Goal: Task Accomplishment & Management: Manage account settings

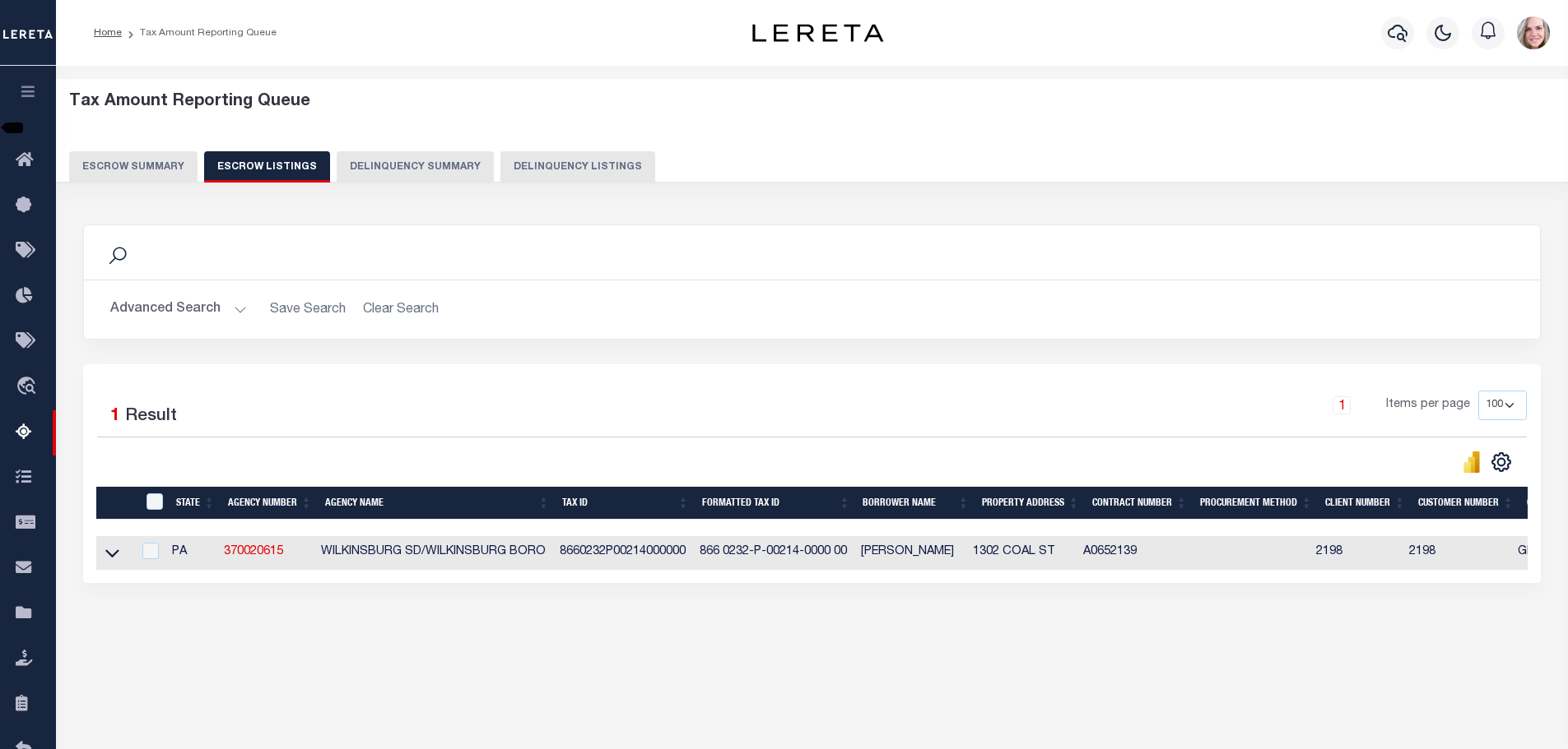
select select "100"
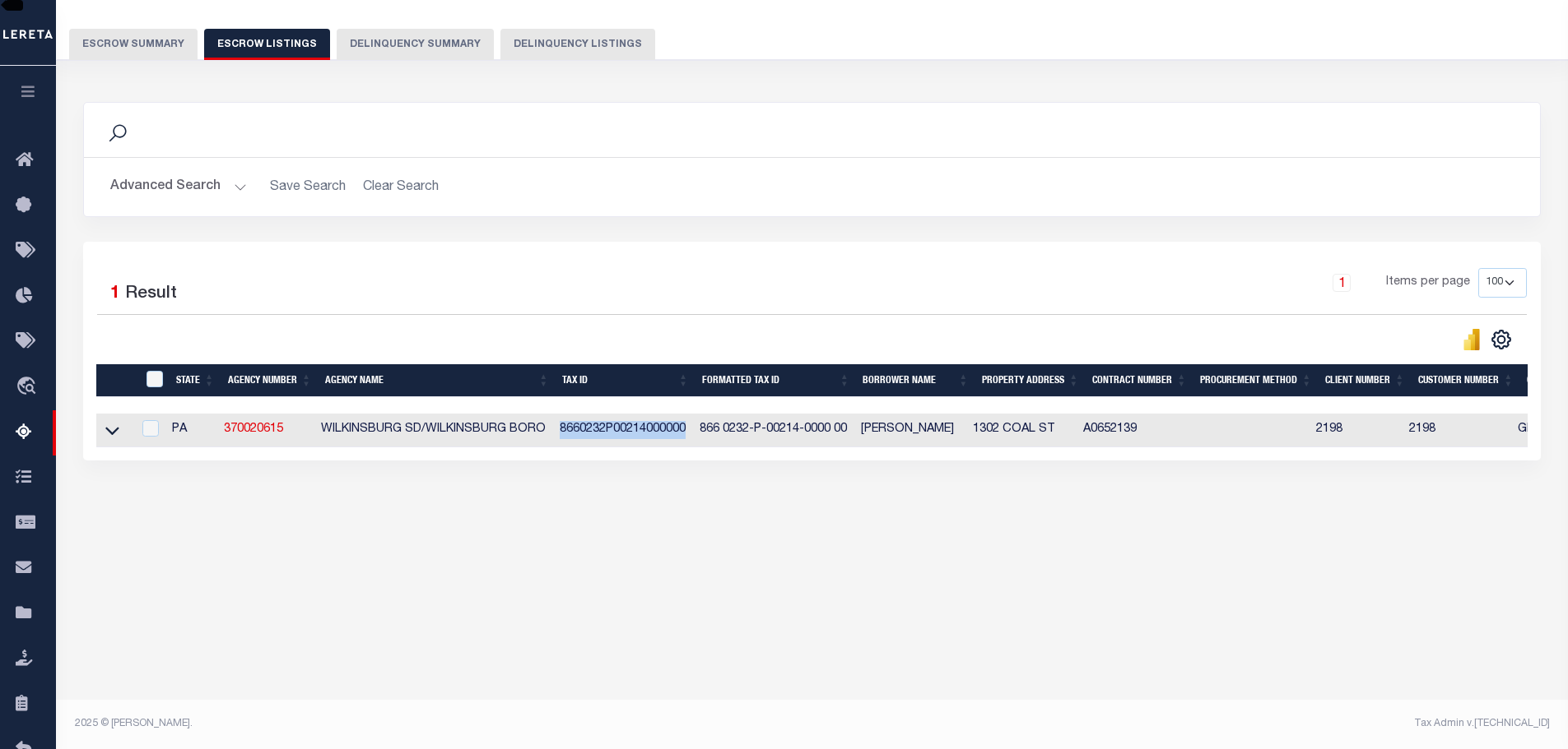
drag, startPoint x: 566, startPoint y: 439, endPoint x: 693, endPoint y: 427, distance: 127.6
click at [693, 427] on td "8660232P00214000000" at bounding box center [623, 430] width 140 height 34
checkbox input "true"
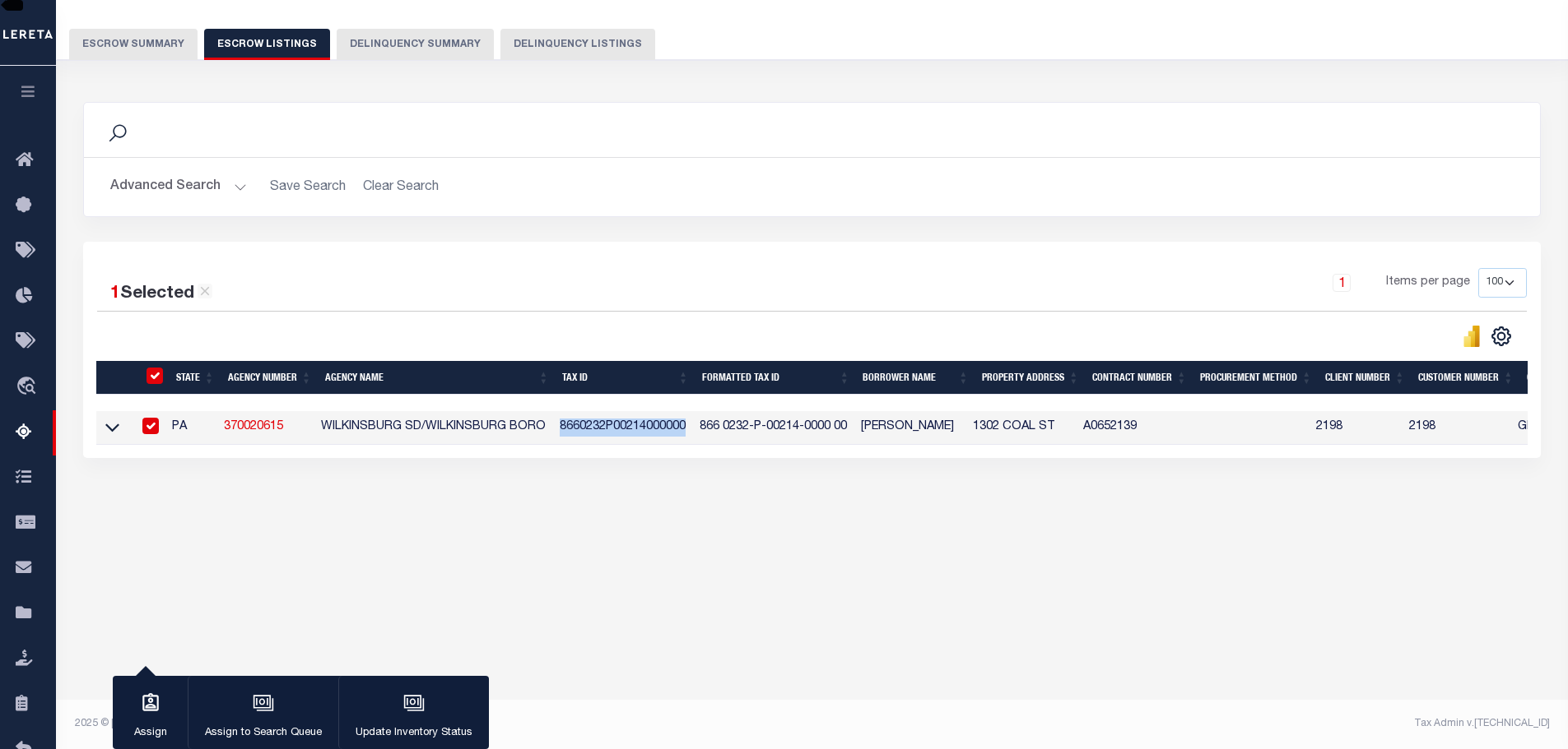
copy td "8660232P00214000000"
click at [1246, 537] on div "Tax Amount Reporting Queue Escrow Summary Escrow Listings In" at bounding box center [812, 257] width 1502 height 597
click at [105, 428] on icon at bounding box center [112, 428] width 14 height 17
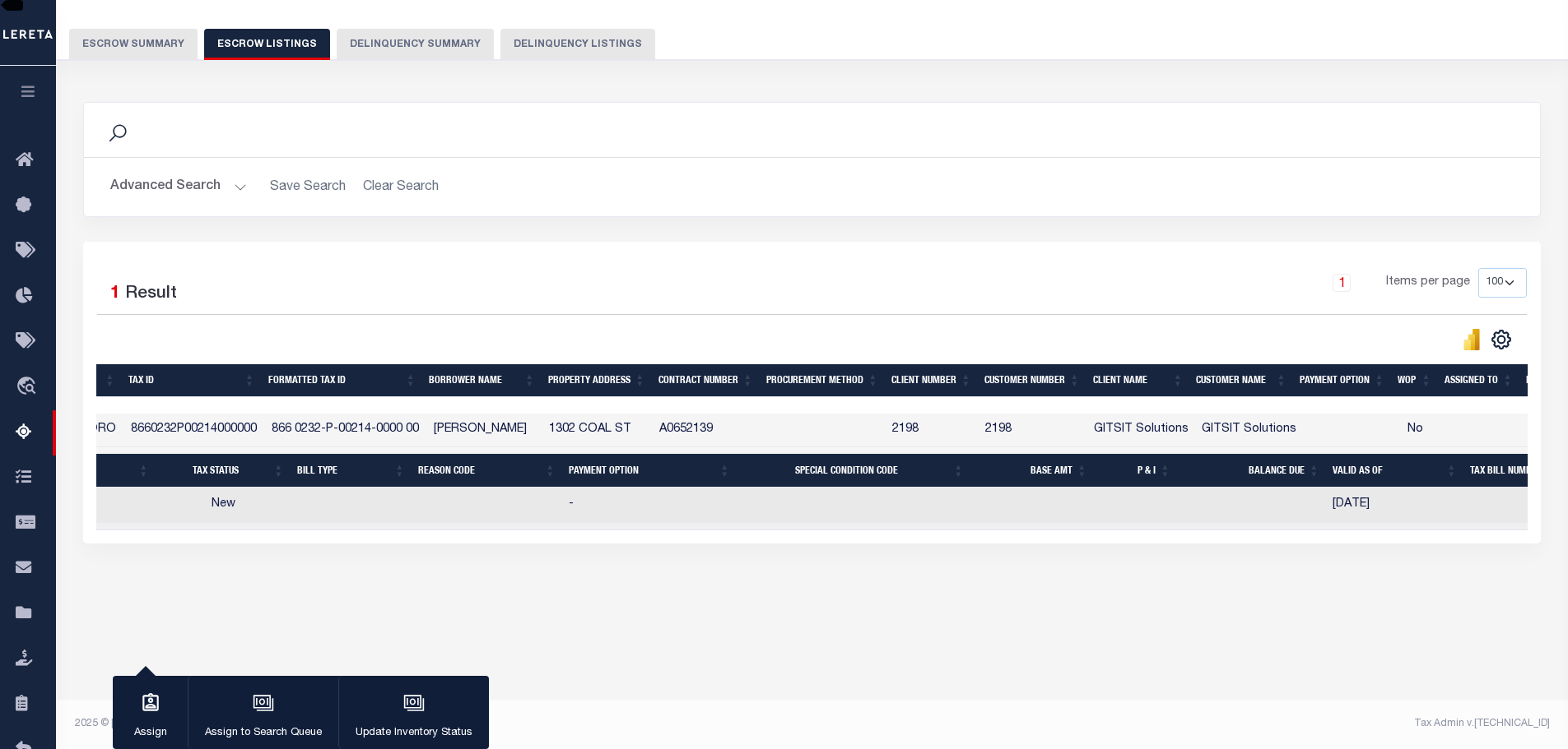
scroll to position [0, 526]
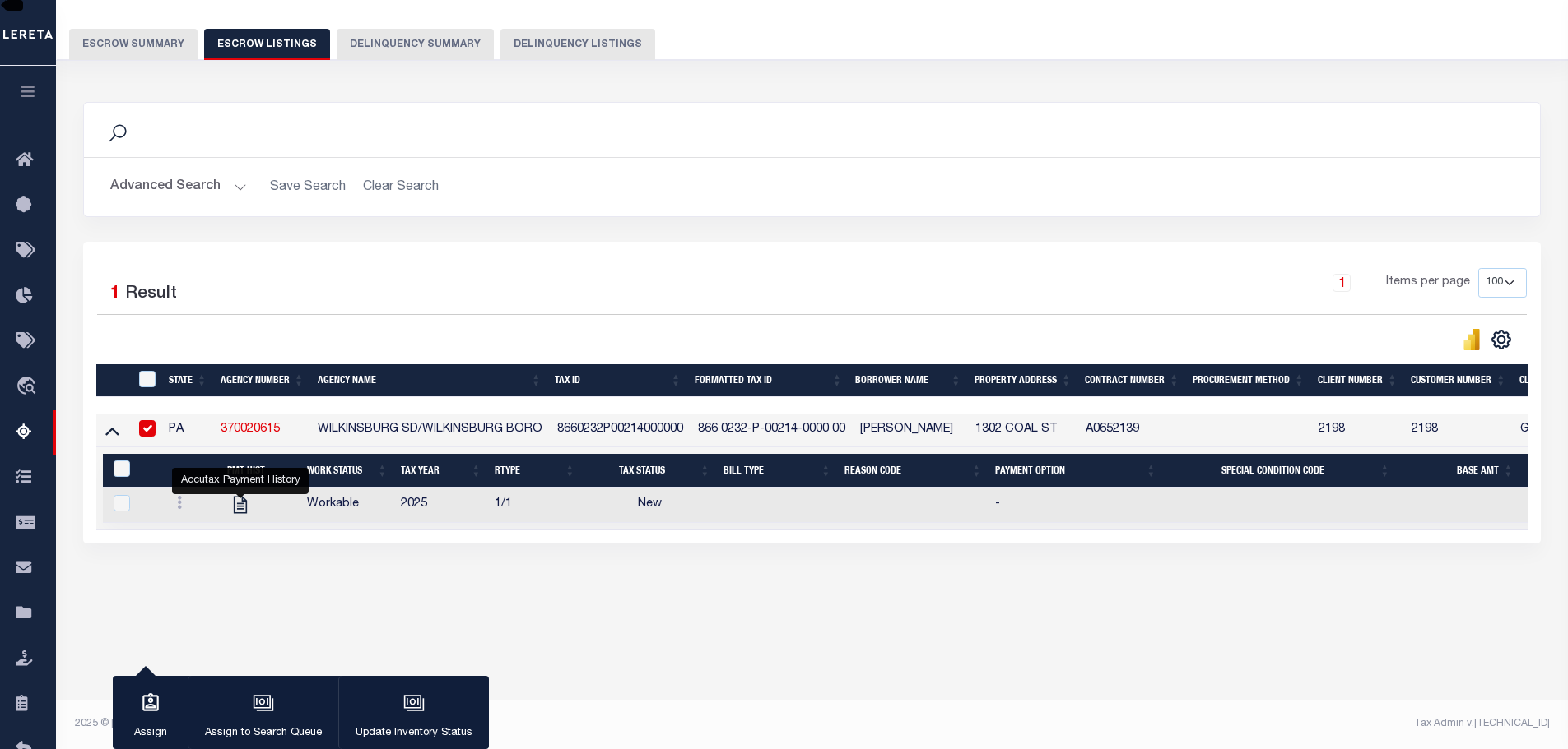
click at [266, 433] on link "370020615" at bounding box center [250, 428] width 60 height 11
checkbox input "false"
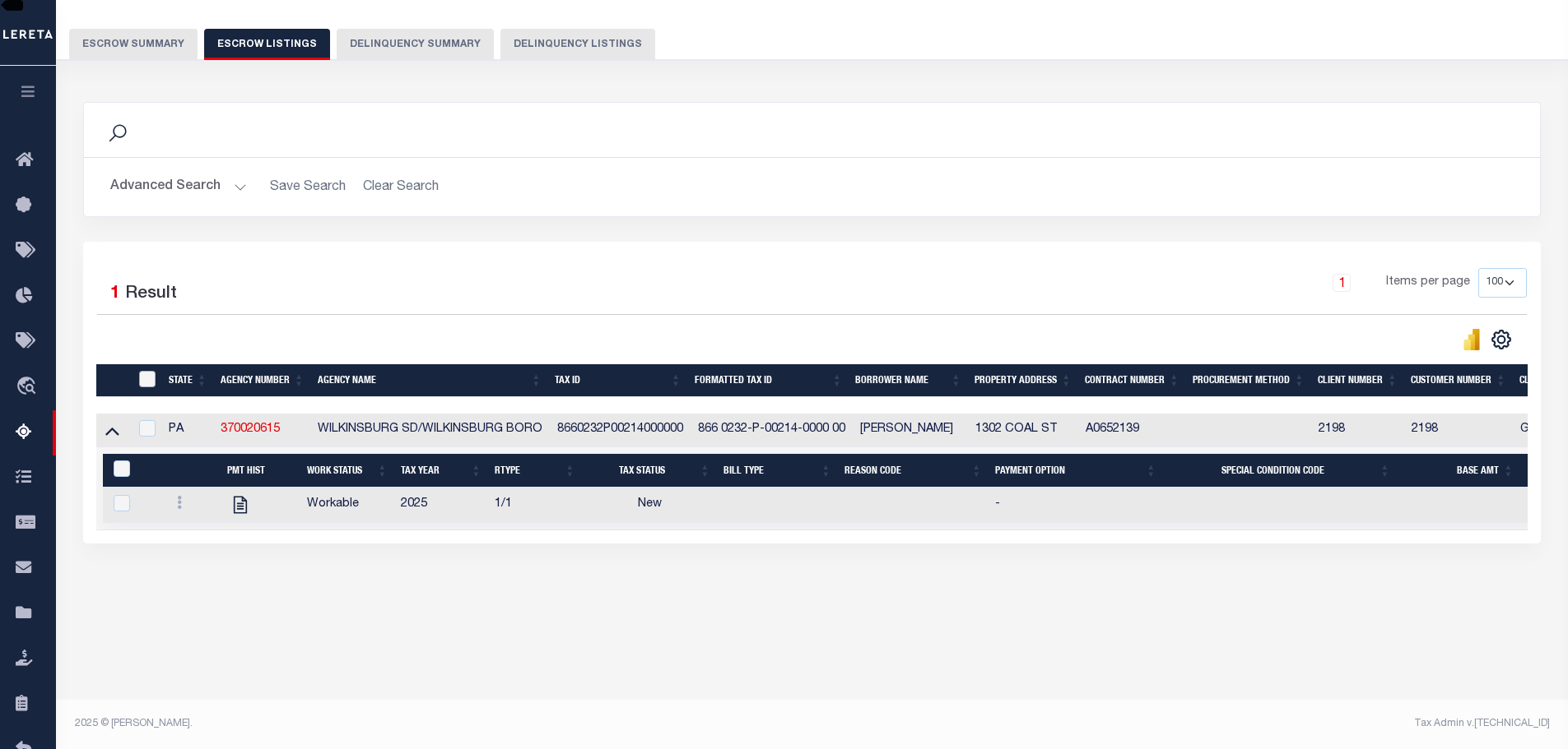
click at [147, 376] on input "ID" at bounding box center [147, 378] width 16 height 16
checkbox input "true"
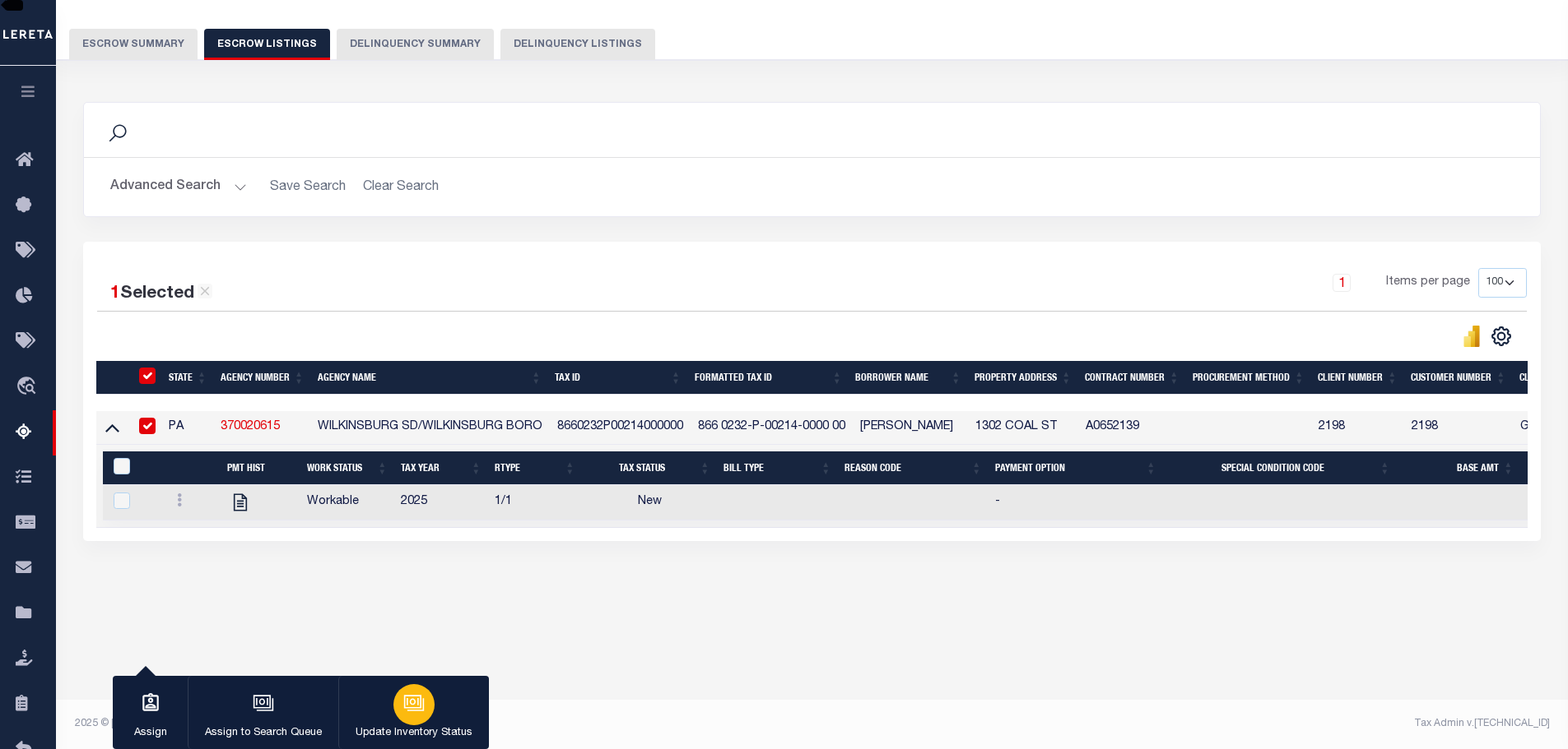
click at [400, 713] on div "button" at bounding box center [414, 705] width 41 height 41
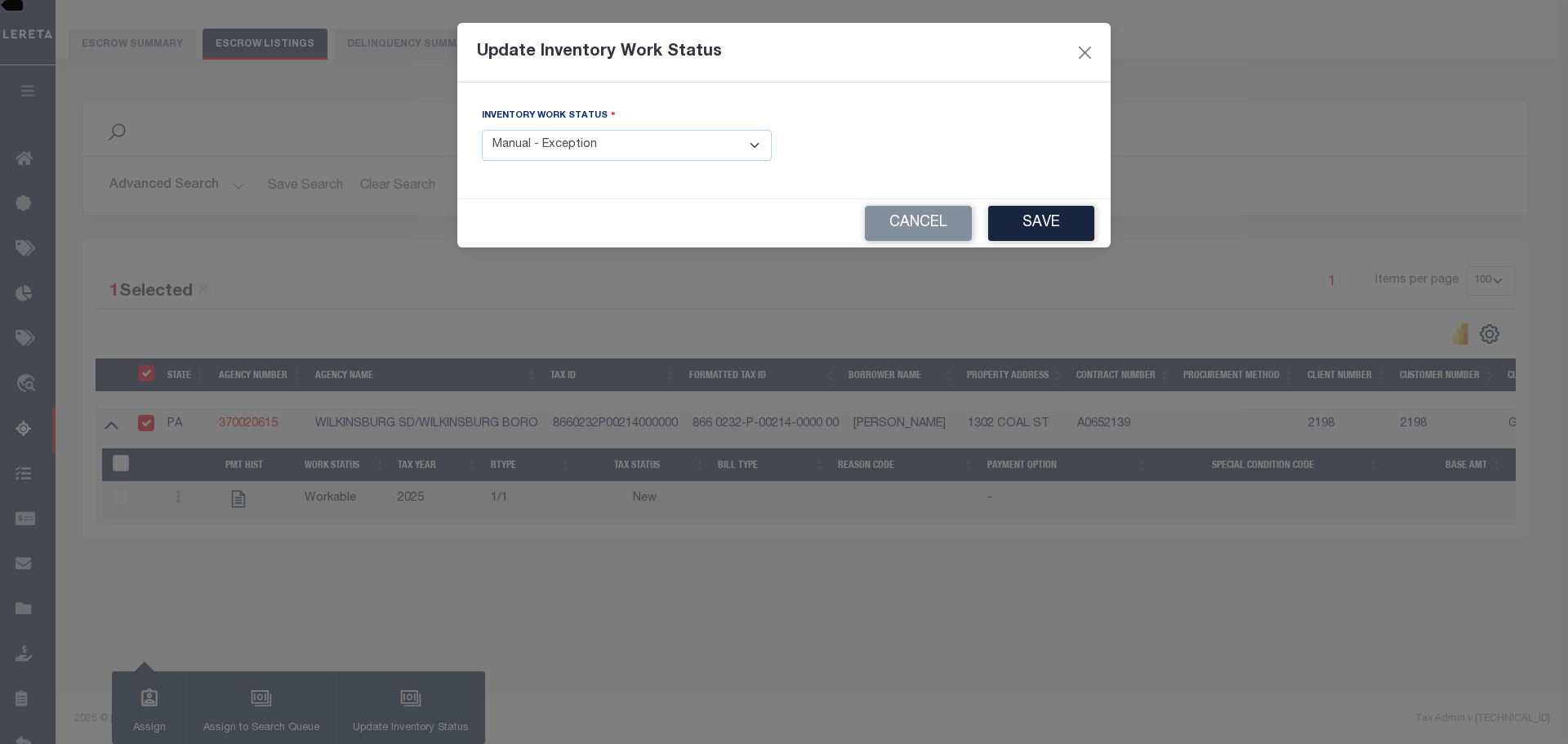
click at [595, 148] on select "- Select Inventory Status - Manual - Exception Pended - Awaiting Search Late Ad…" at bounding box center [627, 145] width 290 height 32
select select "6"
click at [482, 130] on select "- Select Inventory Status - Manual - Exception Pended - Awaiting Search Late Ad…" at bounding box center [627, 145] width 290 height 32
click at [1080, 223] on button "Save" at bounding box center [1041, 223] width 106 height 35
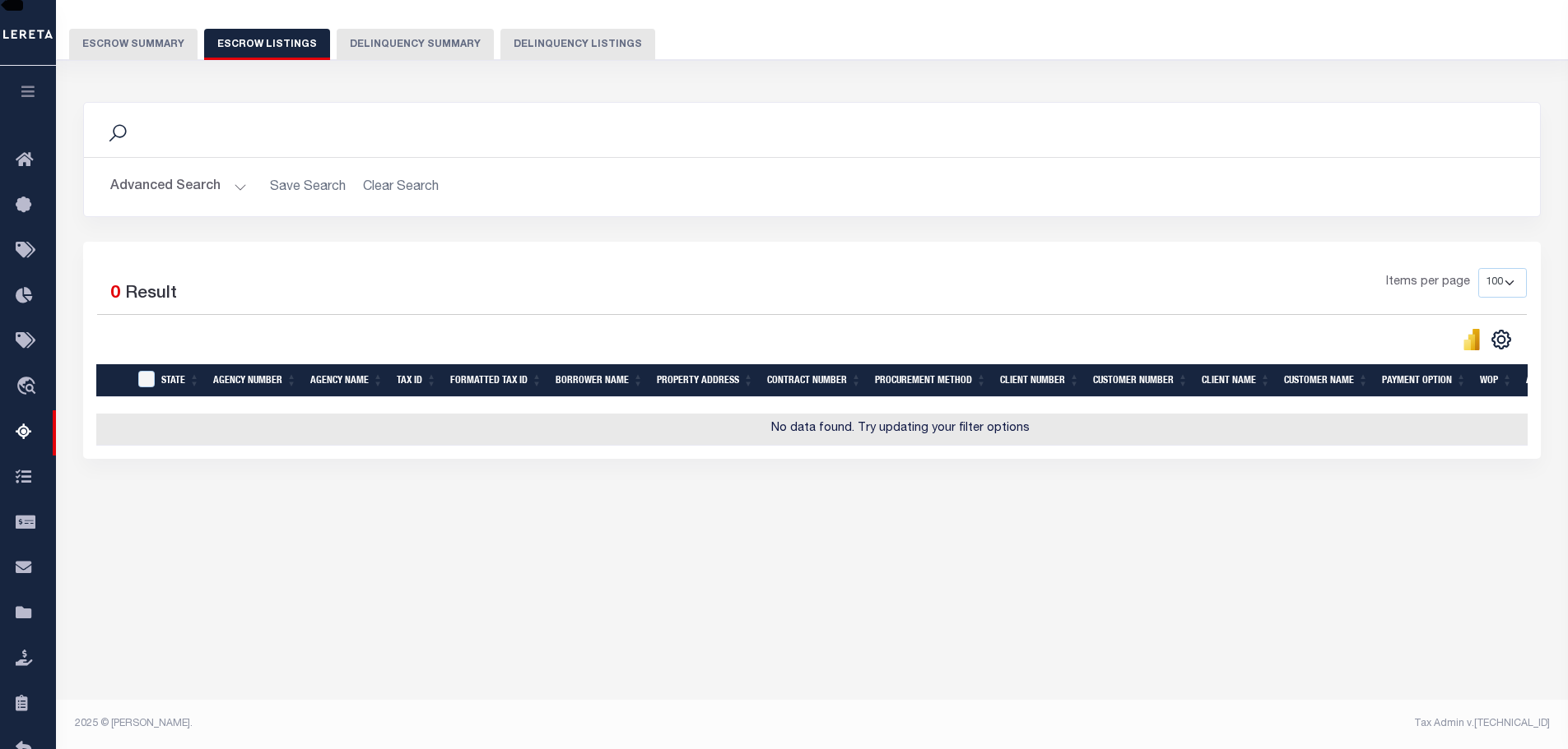
click at [170, 41] on button "Escrow Summary" at bounding box center [133, 44] width 129 height 31
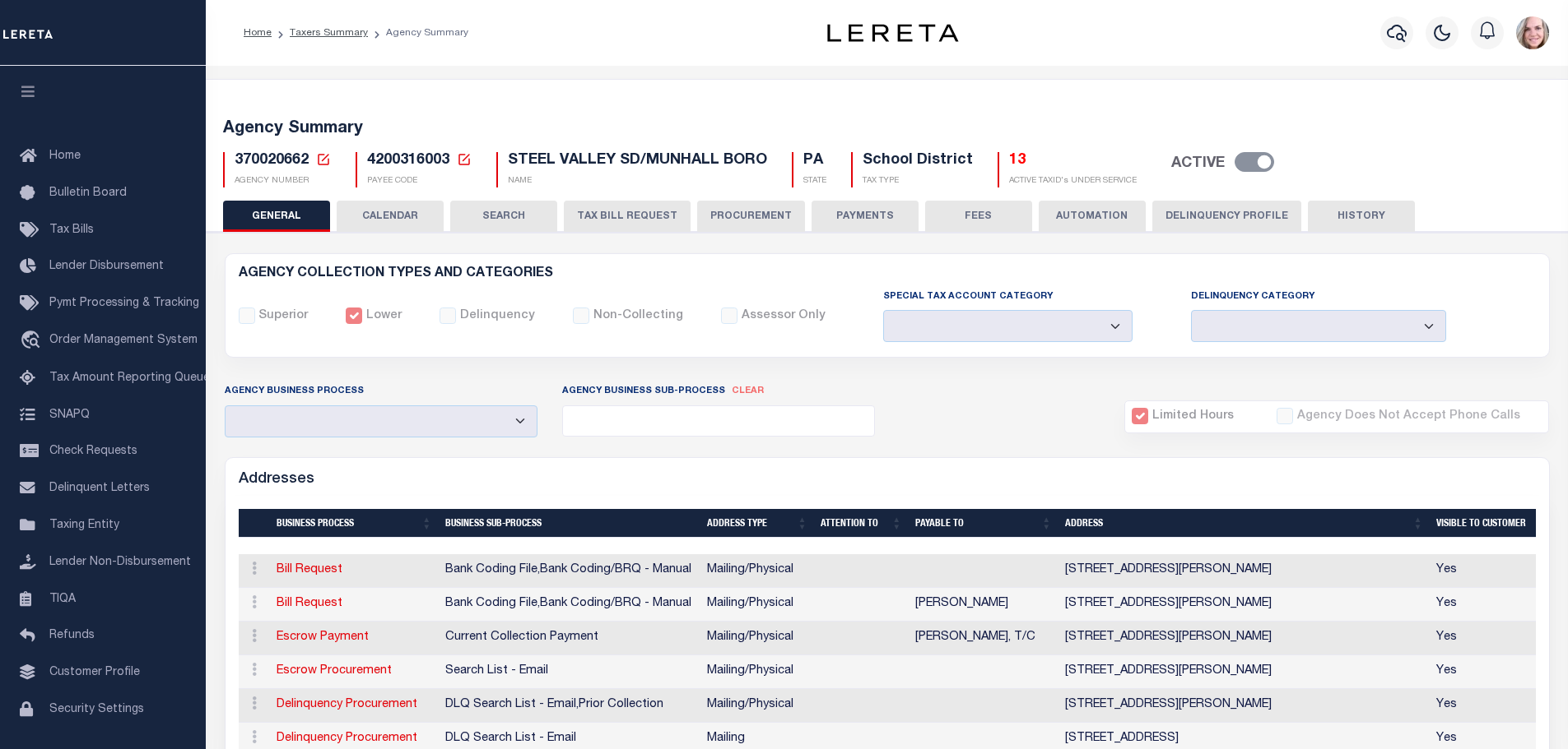
select select
click at [913, 419] on div "Agency Business Process Automation Bill Request Delinquency Payment Delinquency…" at bounding box center [888, 409] width 1350 height 54
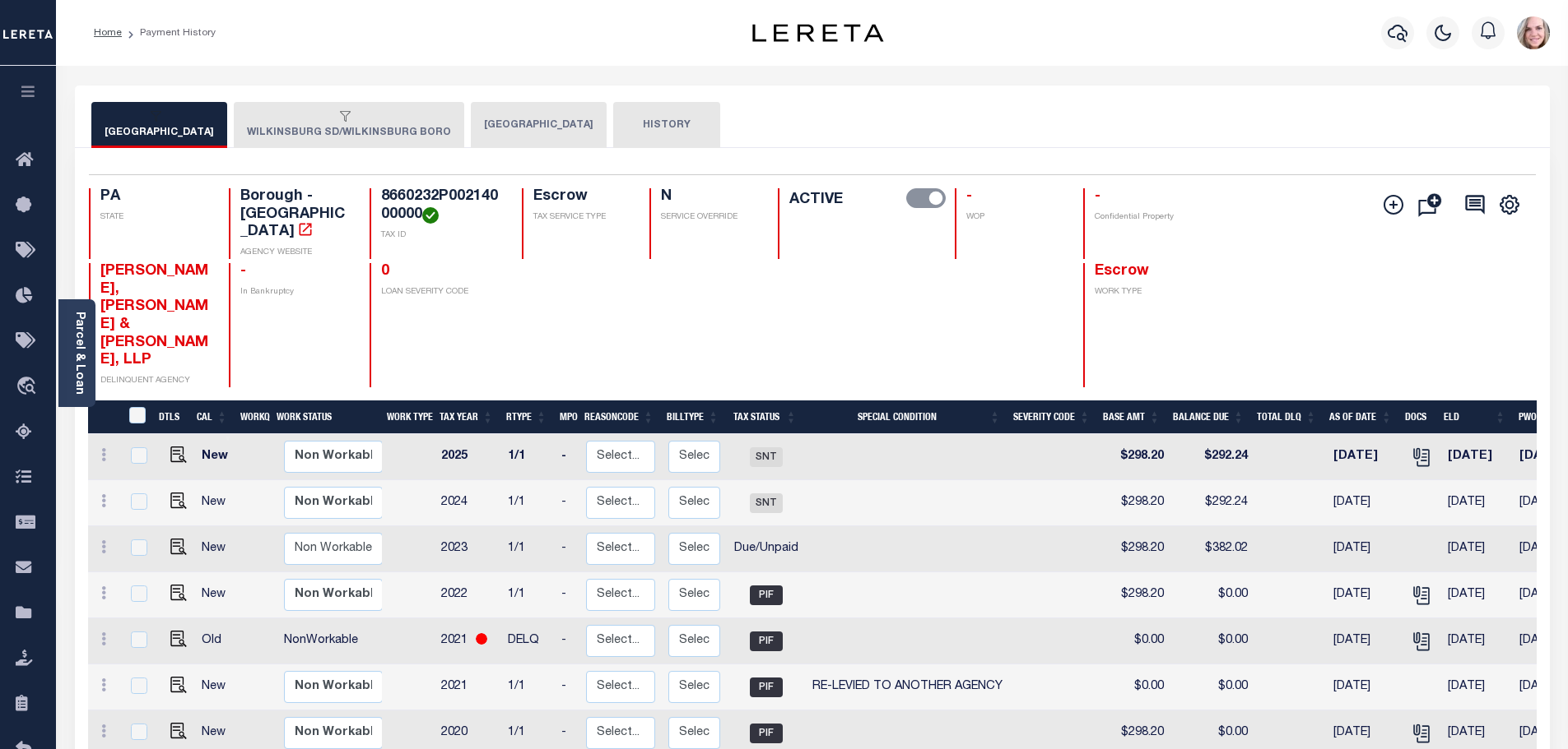
click at [207, 120] on div "button" at bounding box center [156, 117] width 103 height 15
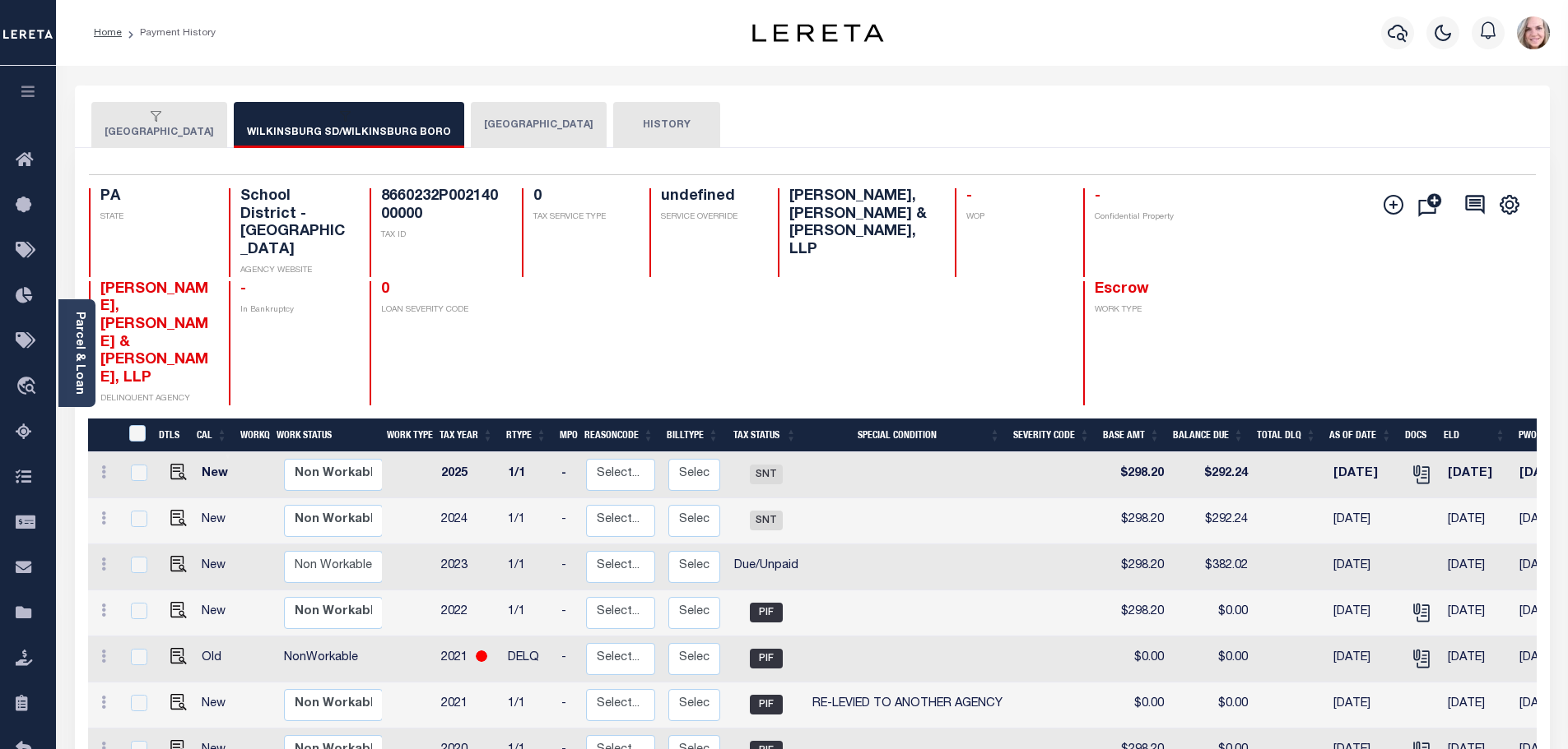
click at [538, 122] on button "ALLEGHENY COUNTY" at bounding box center [539, 124] width 136 height 46
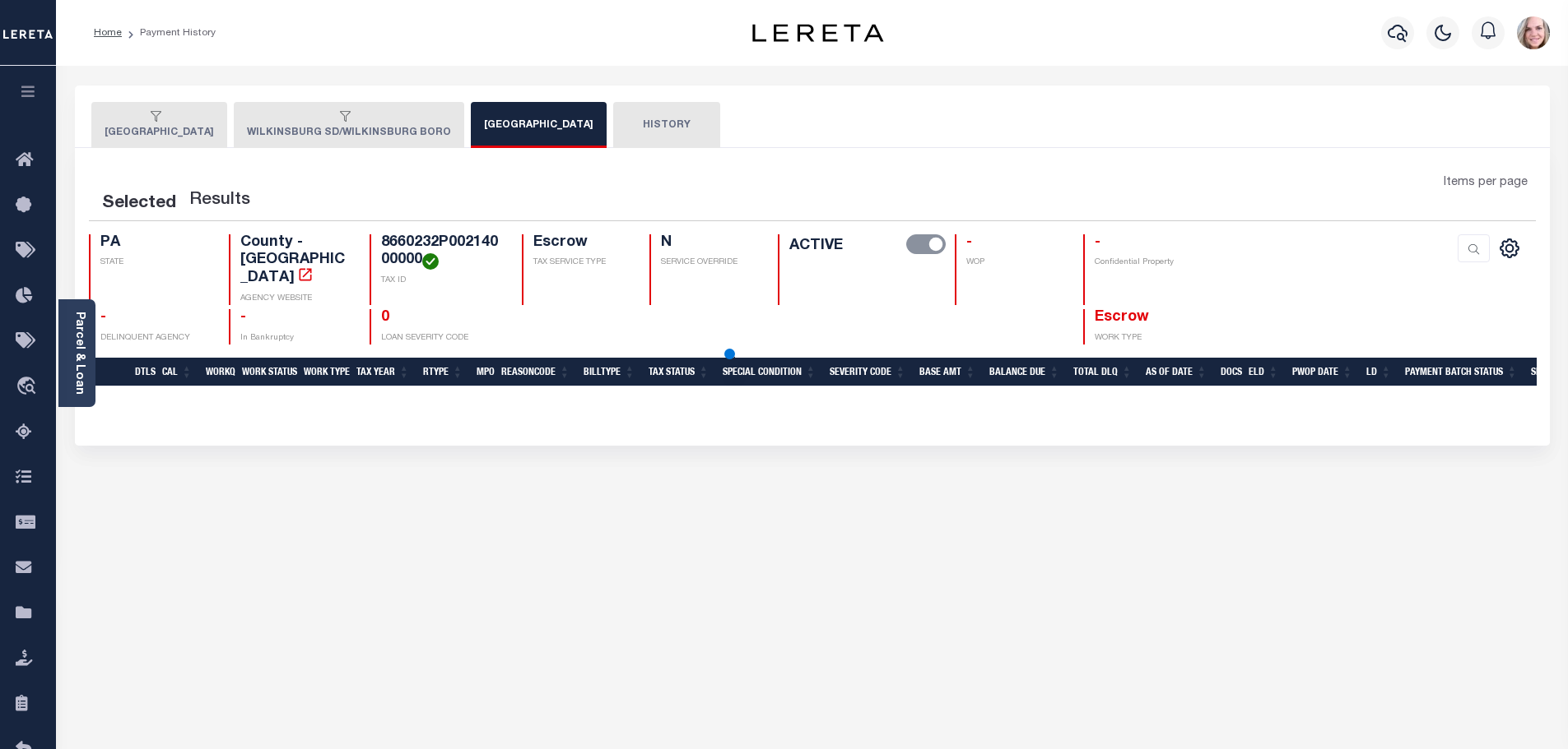
click at [207, 124] on div "button" at bounding box center [156, 117] width 103 height 15
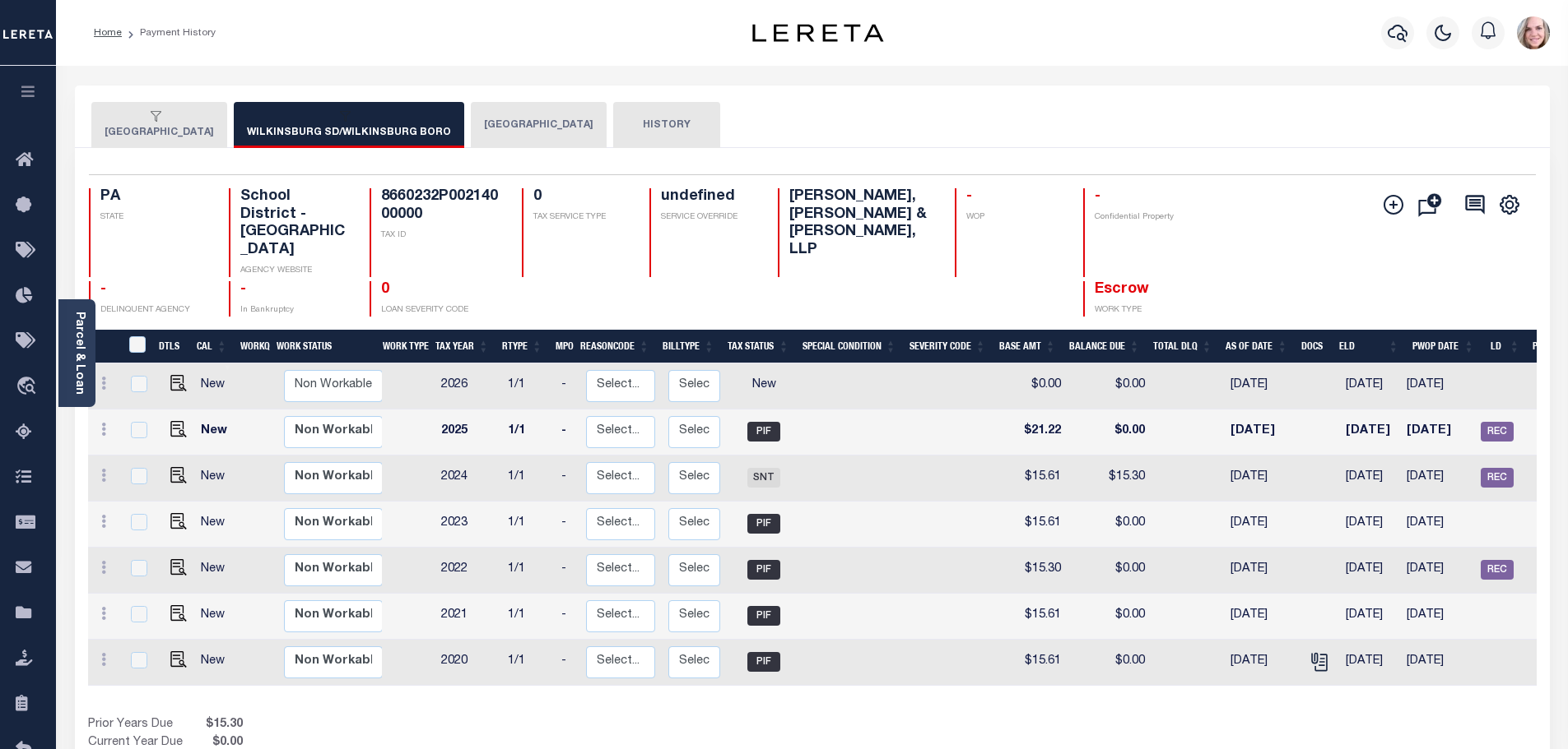
click at [147, 134] on button "WILKINSBURG BOROUGH" at bounding box center [159, 124] width 136 height 46
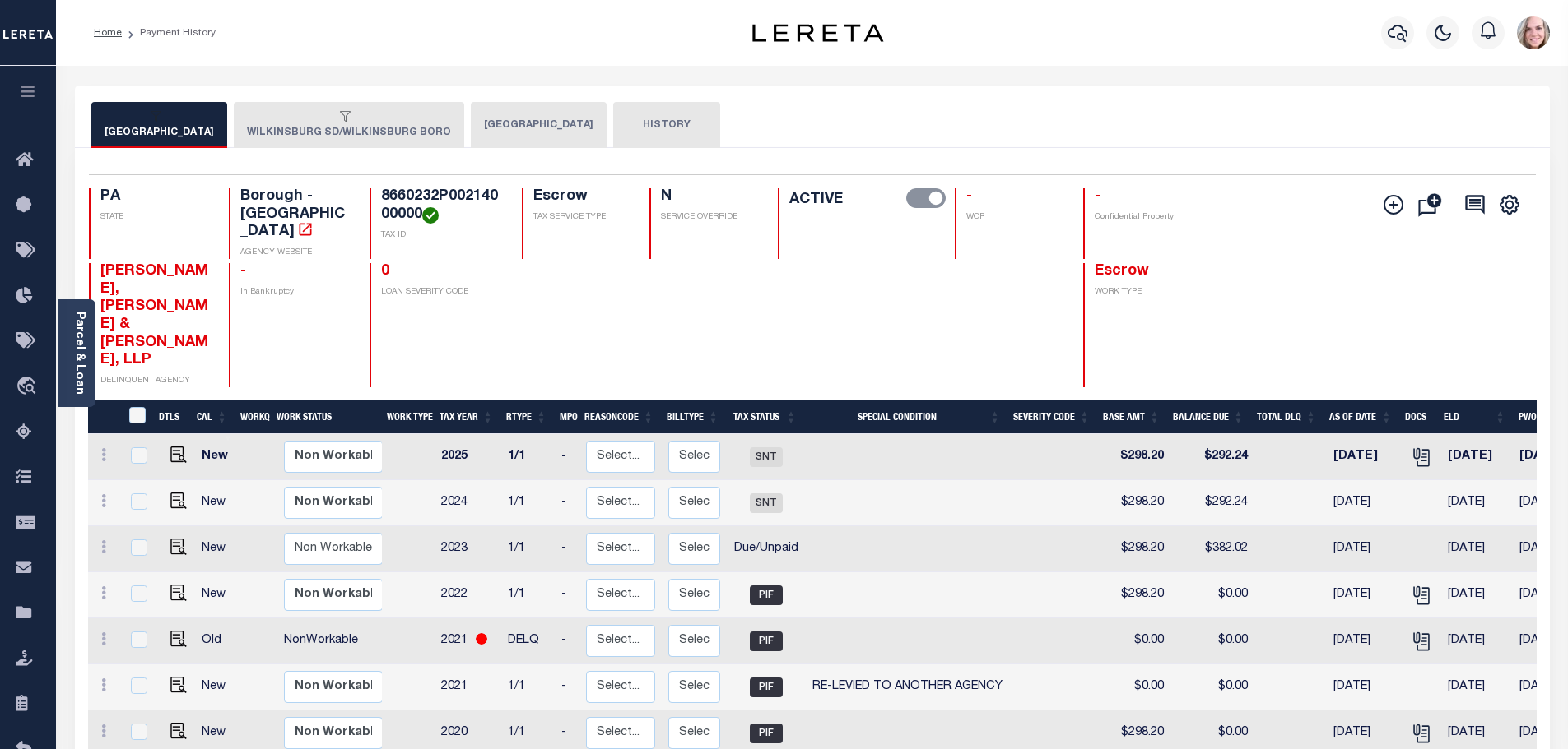
click at [554, 131] on button "ALLEGHENY COUNTY" at bounding box center [539, 124] width 136 height 46
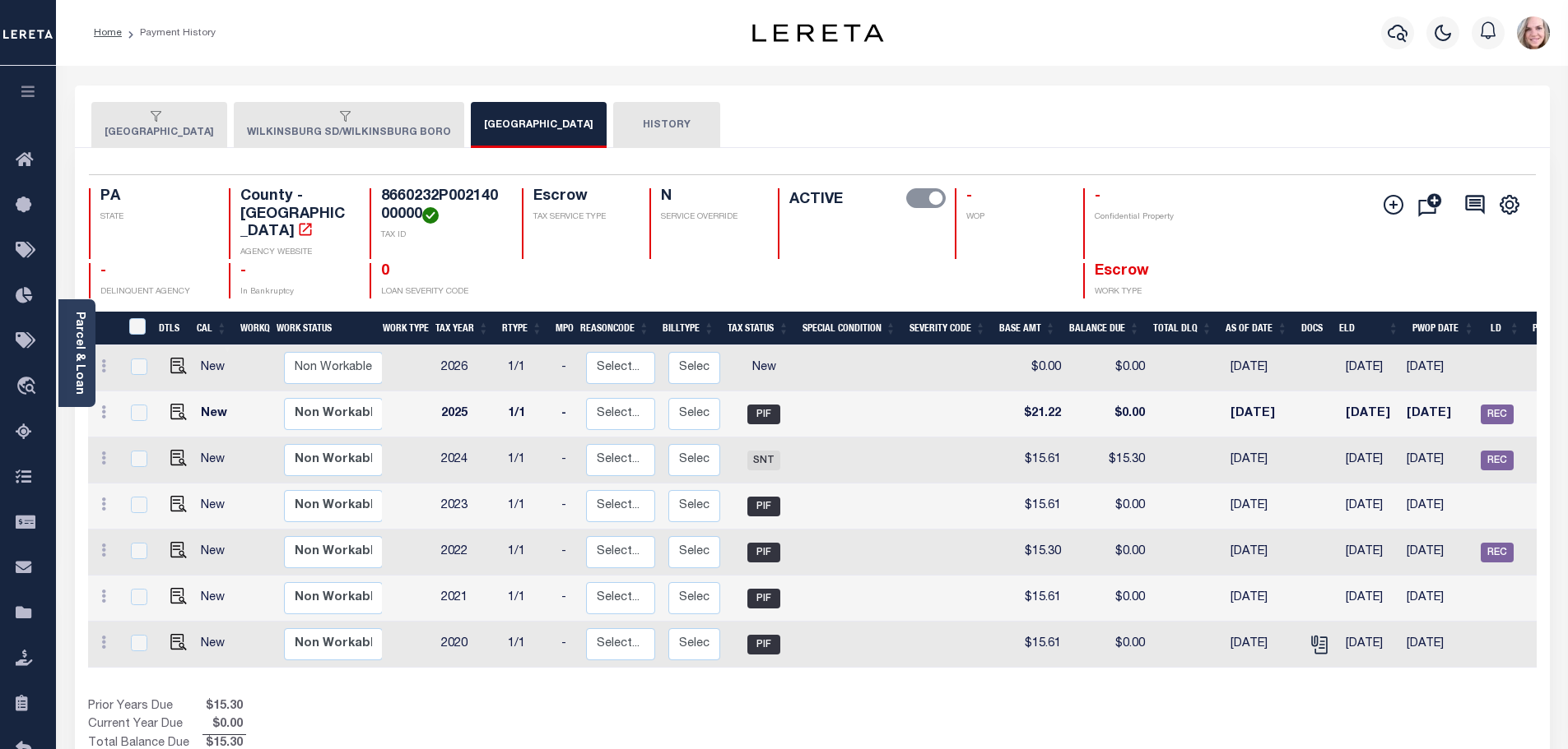
click at [207, 116] on div "button" at bounding box center [156, 117] width 103 height 15
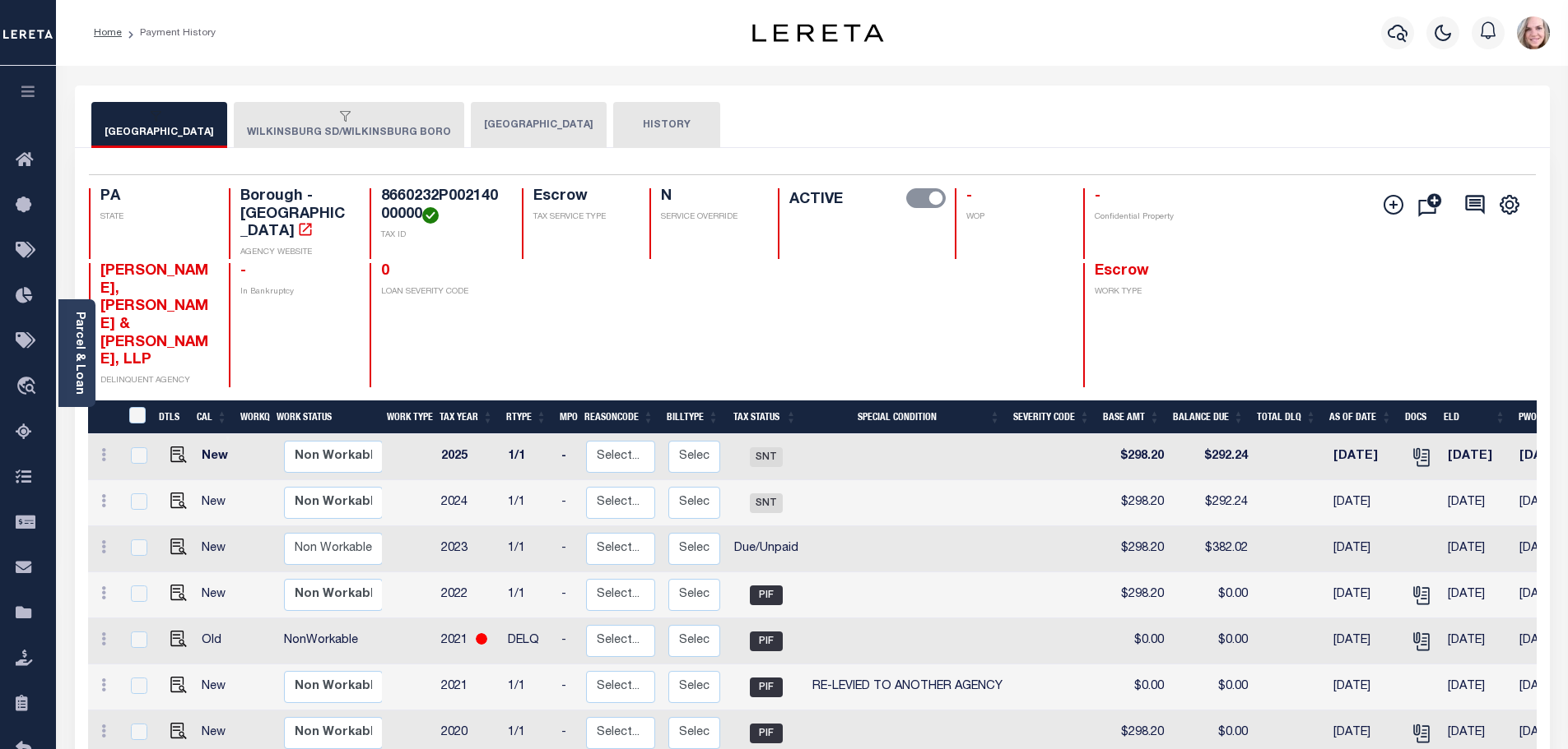
click at [207, 118] on div "button" at bounding box center [156, 117] width 103 height 15
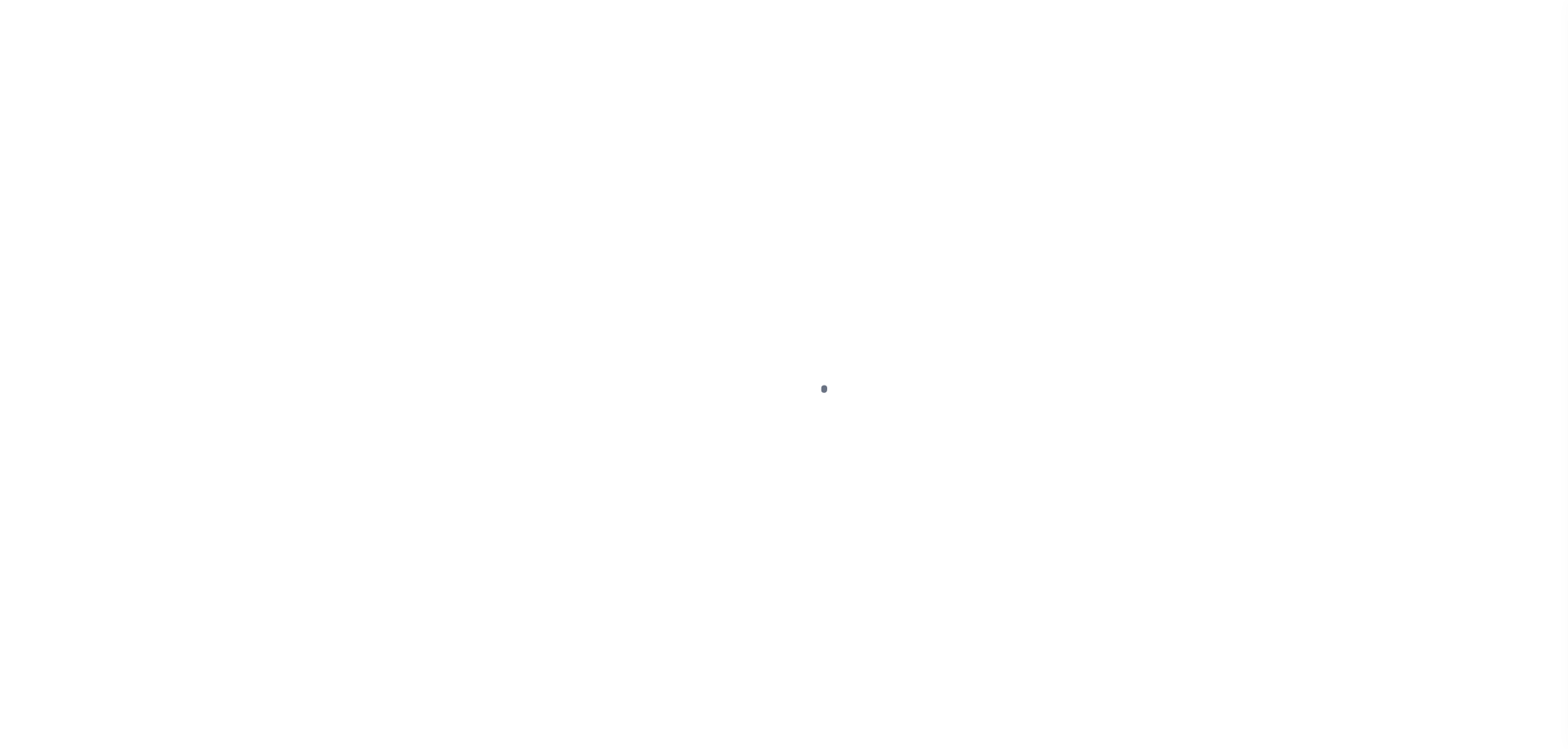
select select
checkbox input "false"
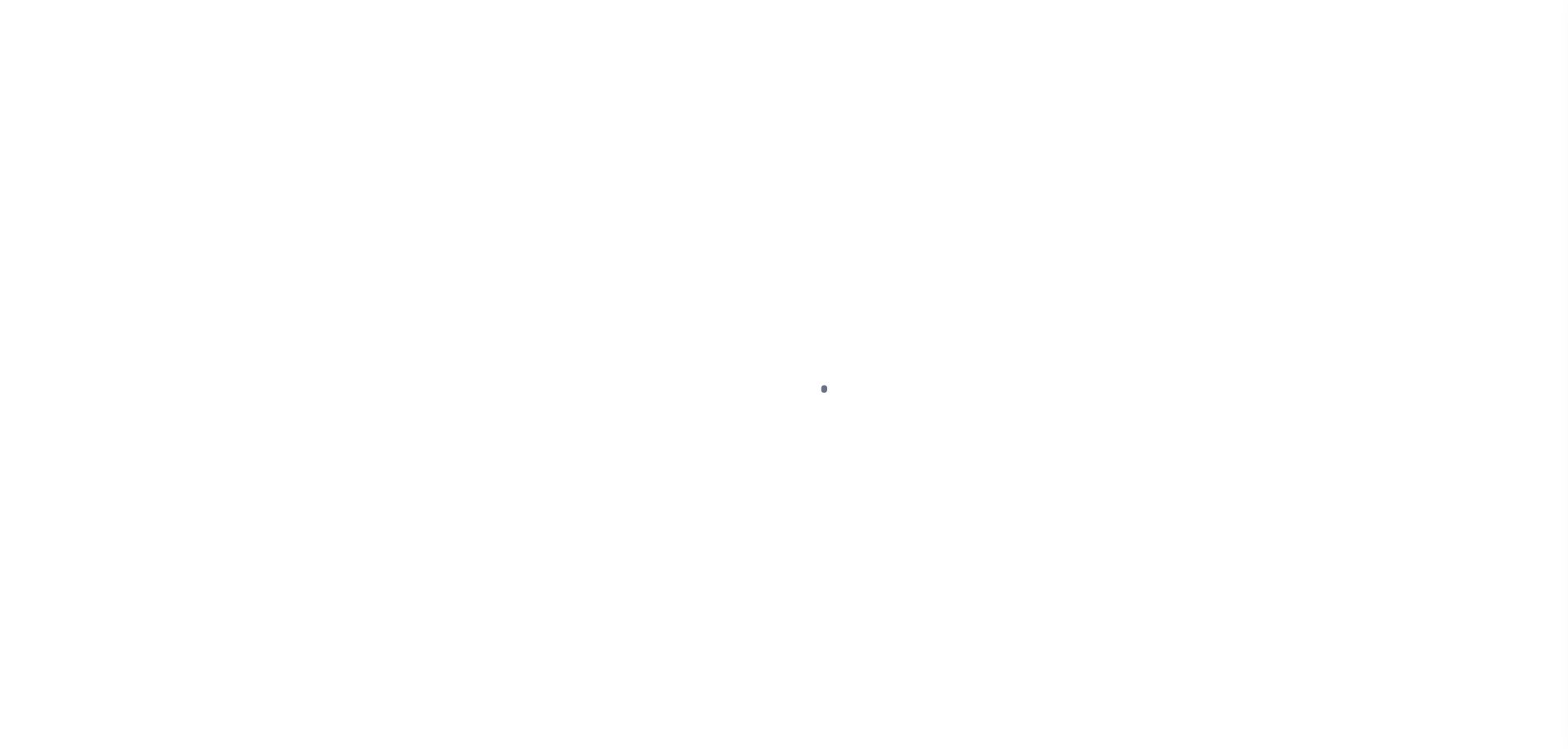
checkbox input "false"
type input "4200316010"
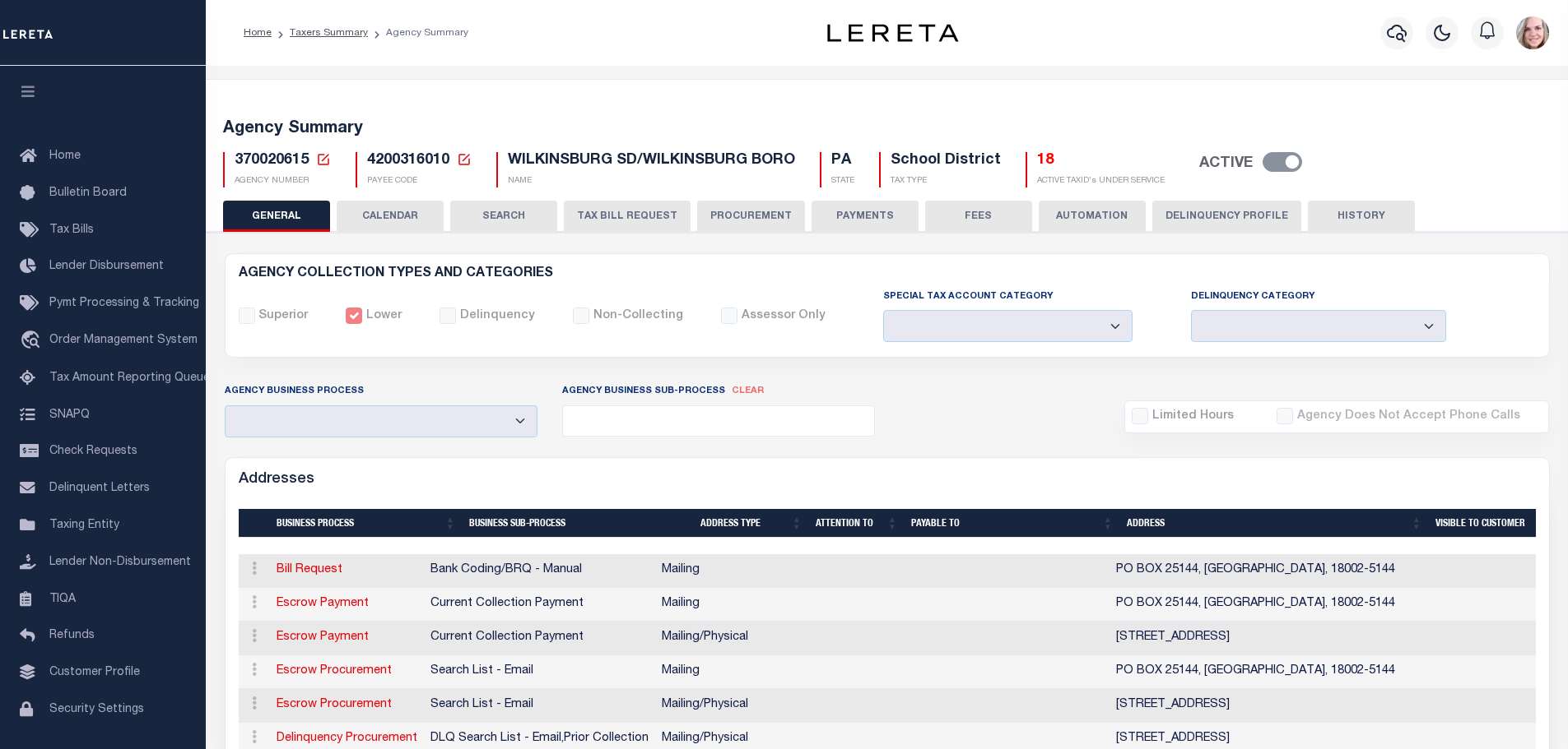
click at [412, 219] on button "CALENDAR" at bounding box center [390, 216] width 107 height 31
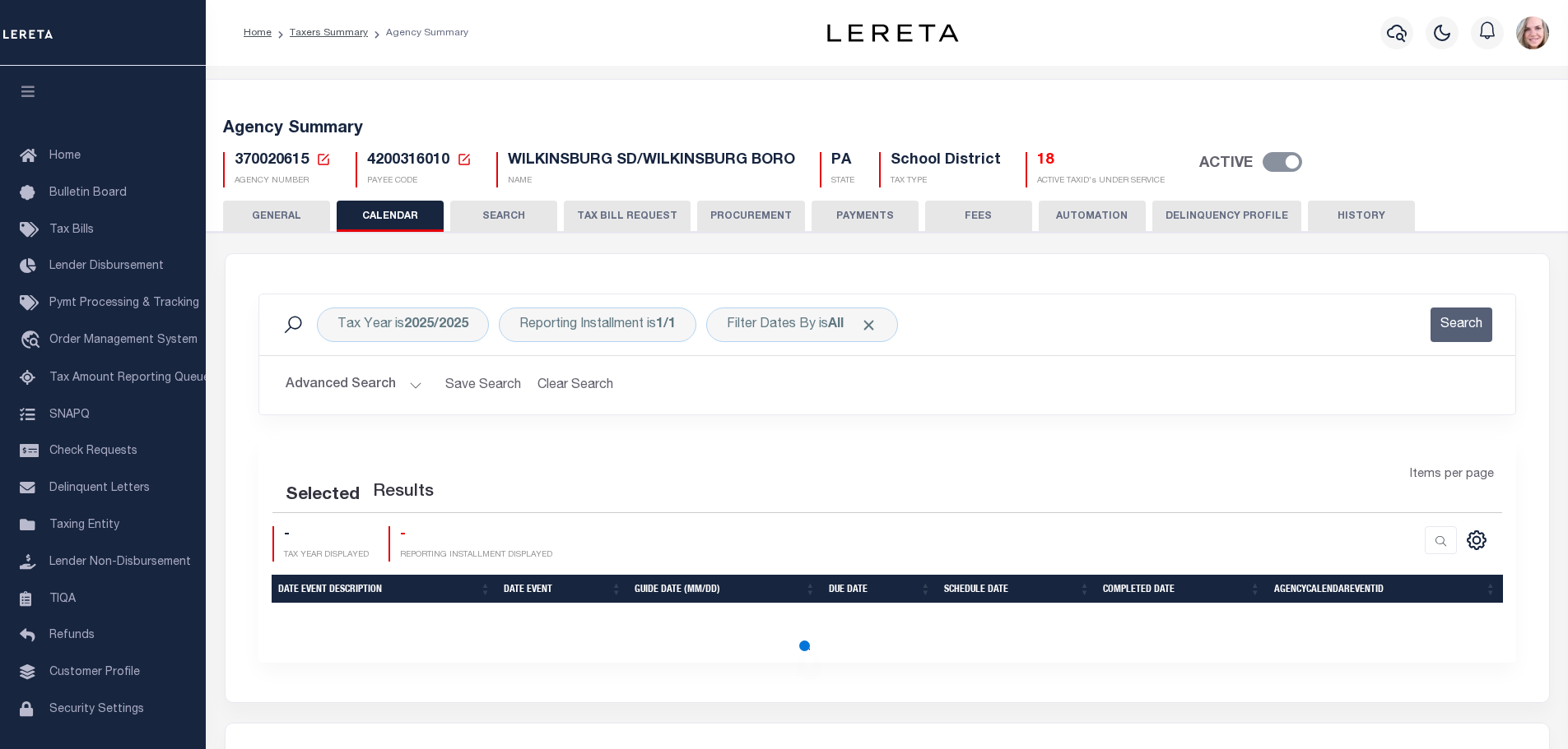
checkbox input "false"
type input "1"
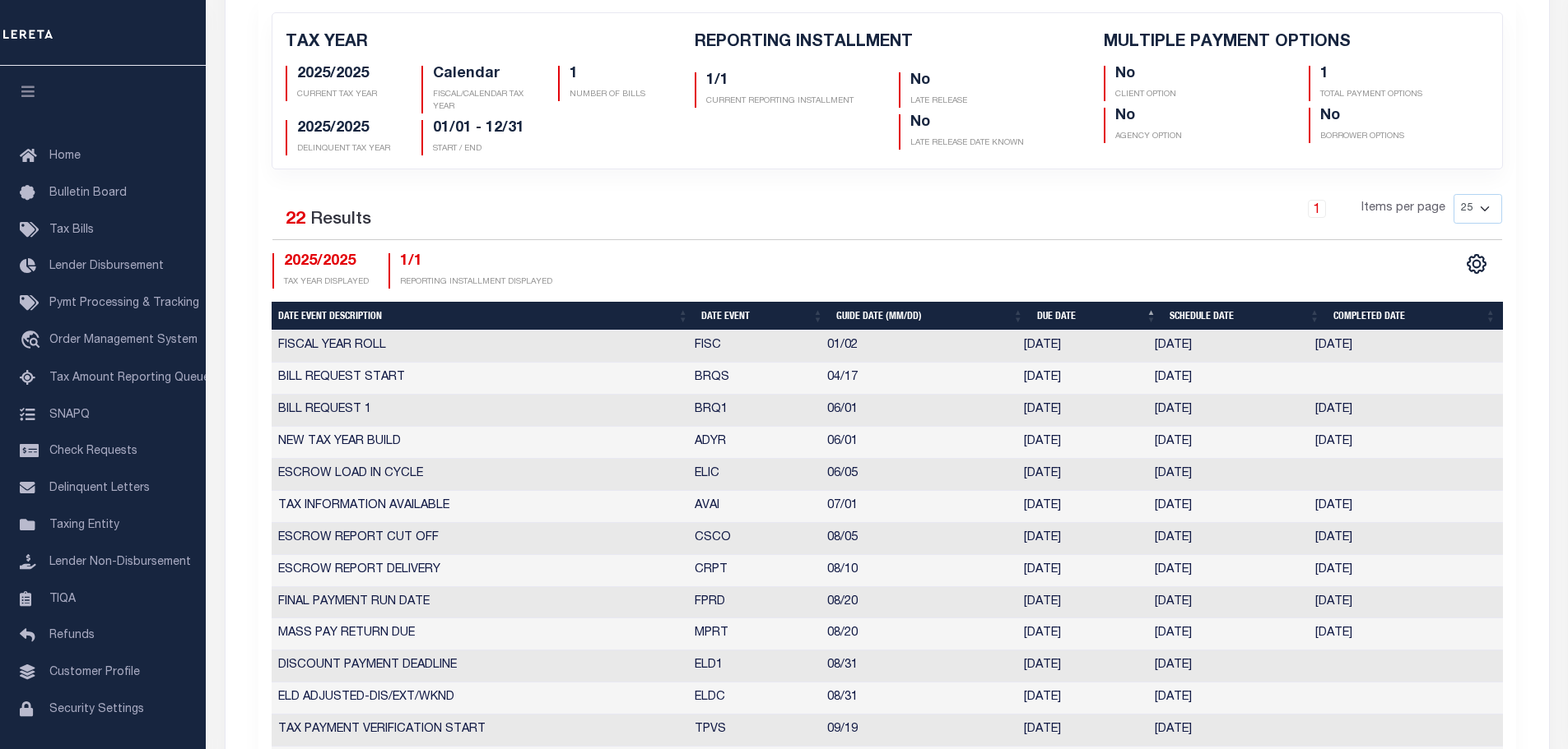
scroll to position [493, 0]
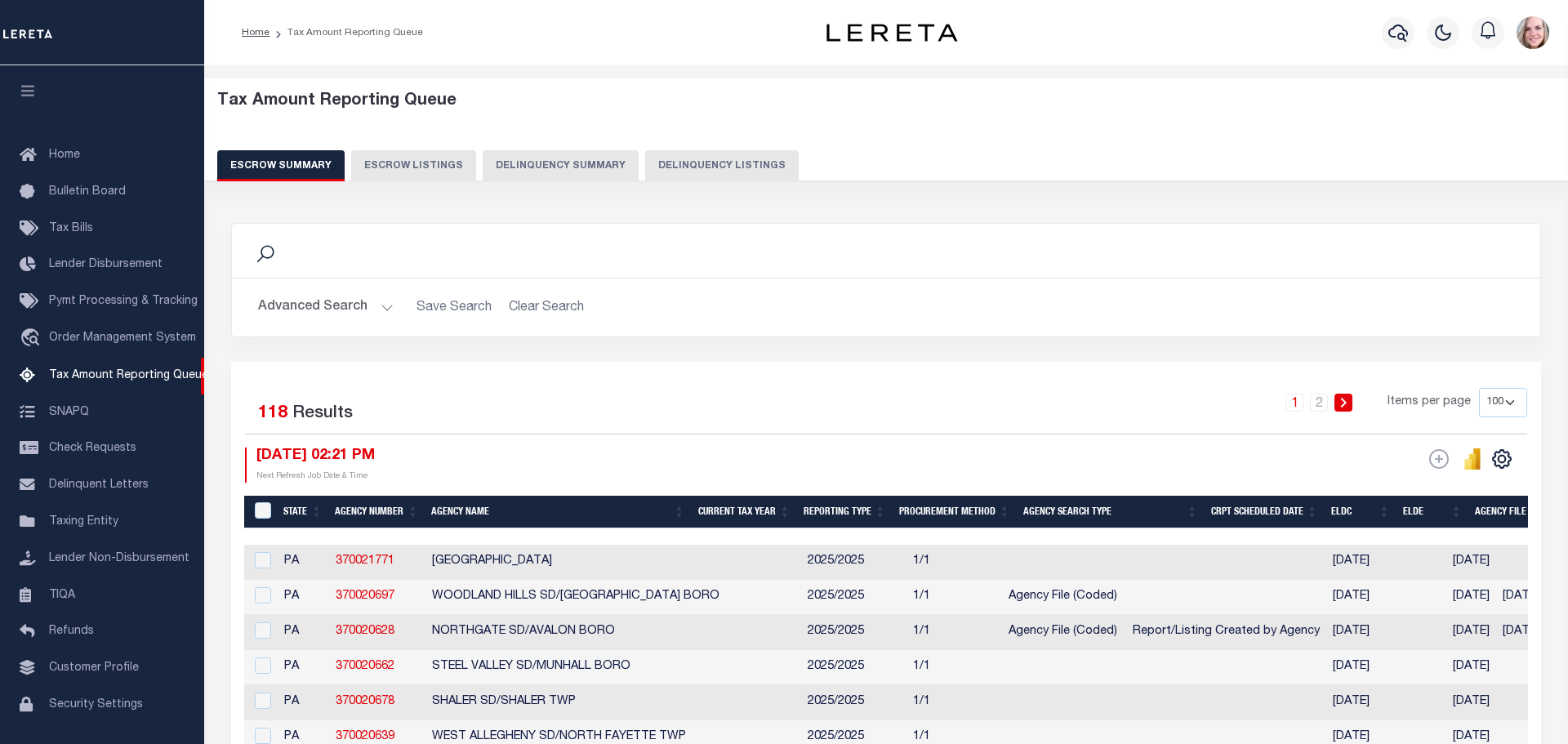
select select "100"
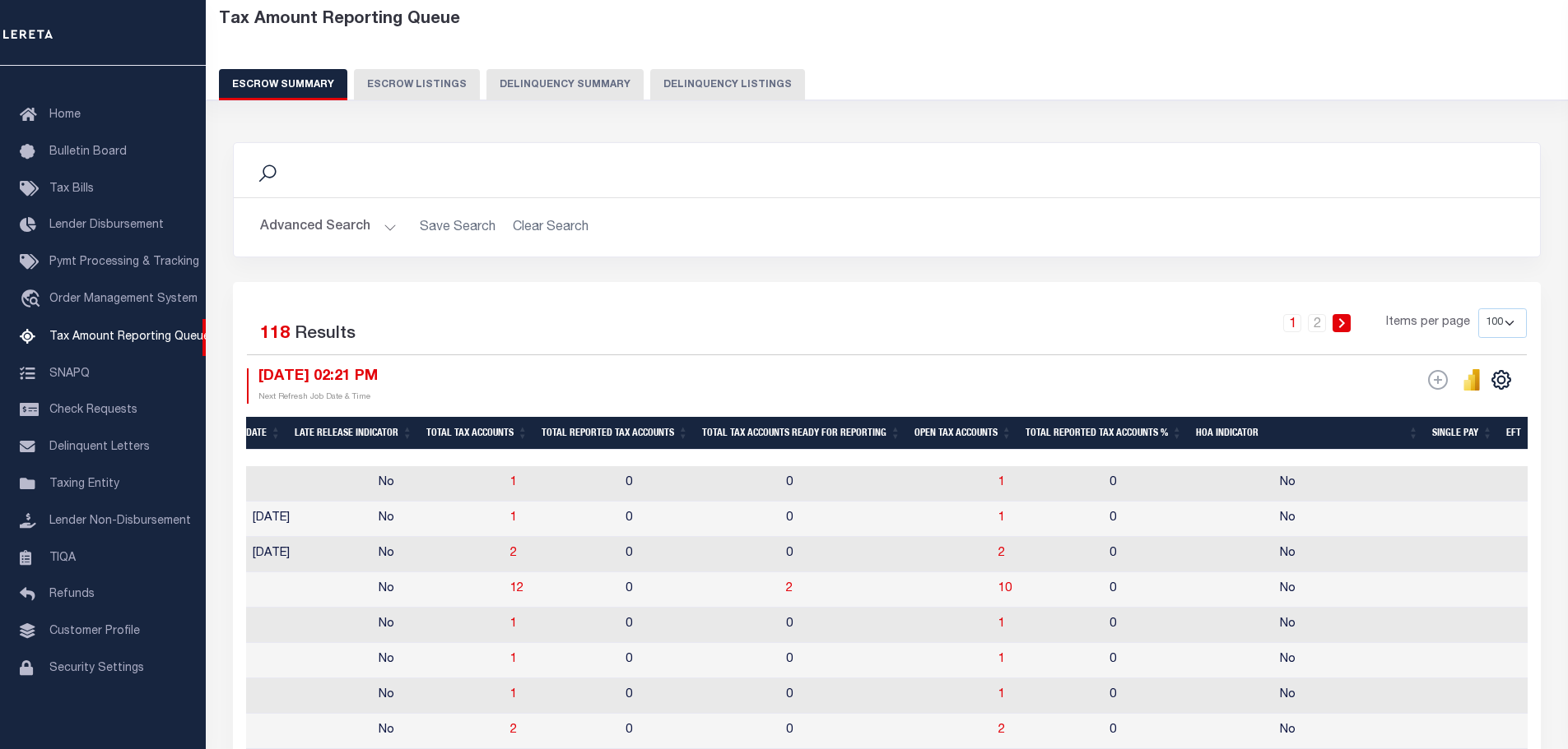
click at [991, 486] on td "1" at bounding box center [1047, 484] width 112 height 35
checkbox input "true"
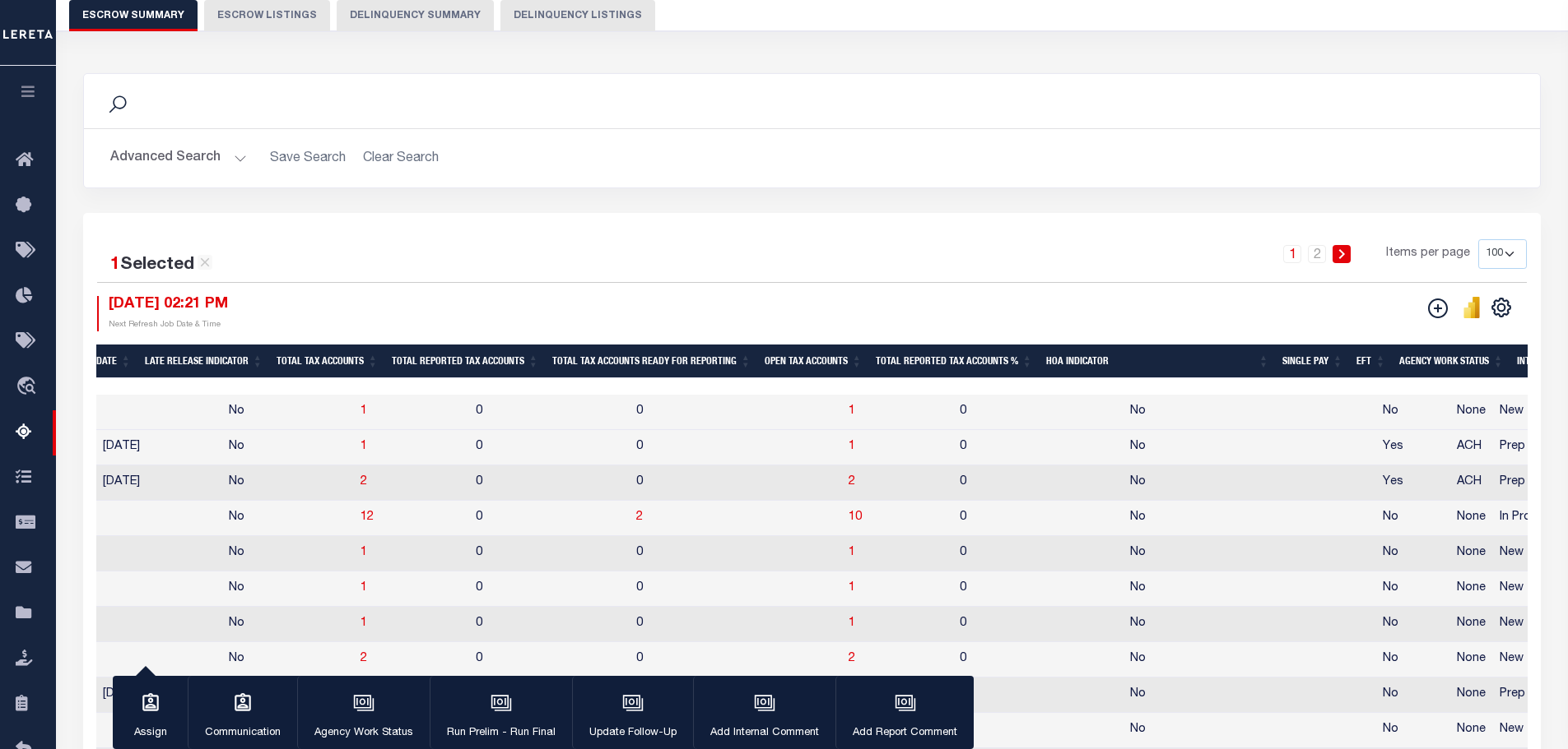
scroll to position [247, 0]
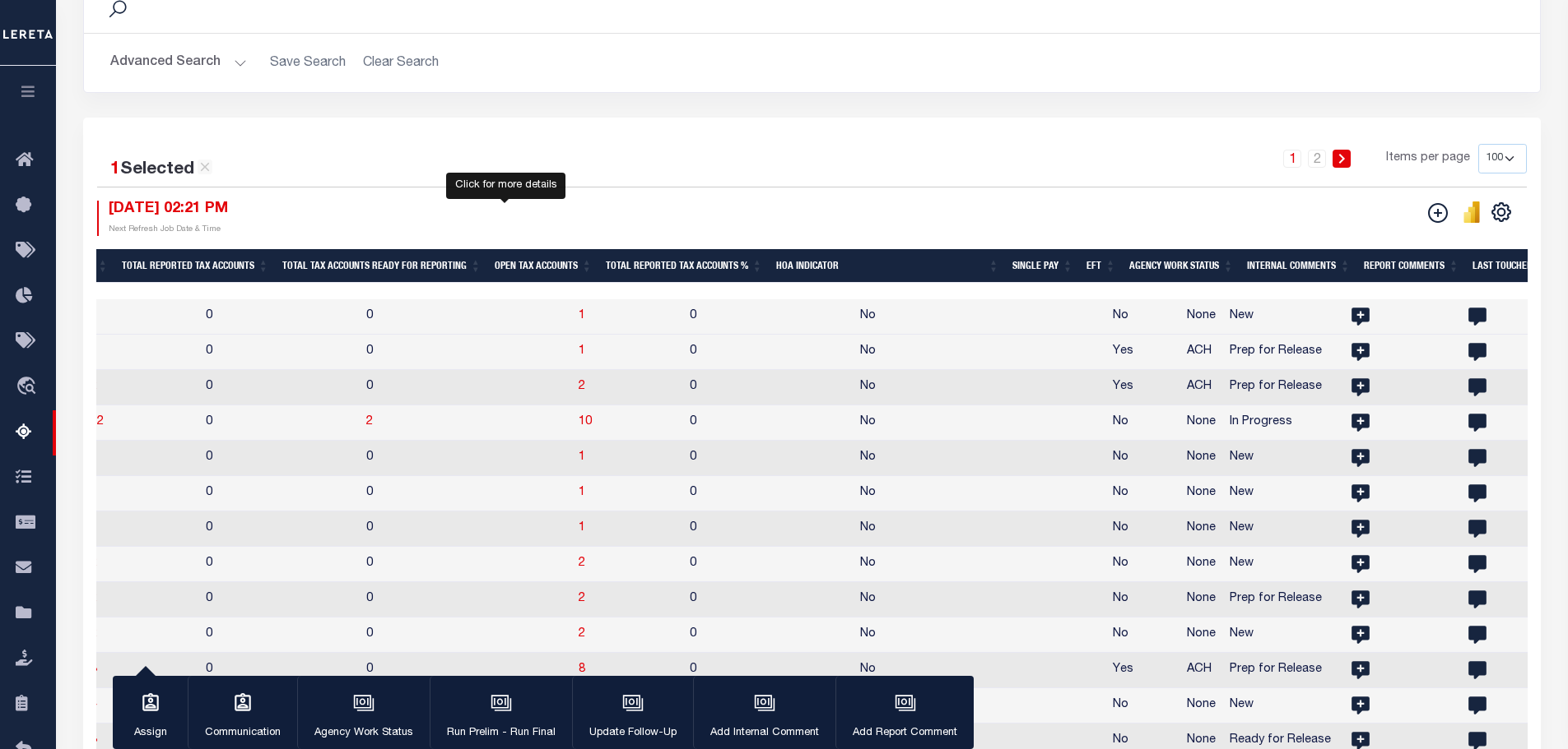
click at [578, 315] on span "1" at bounding box center [582, 315] width 7 height 11
select select "100"
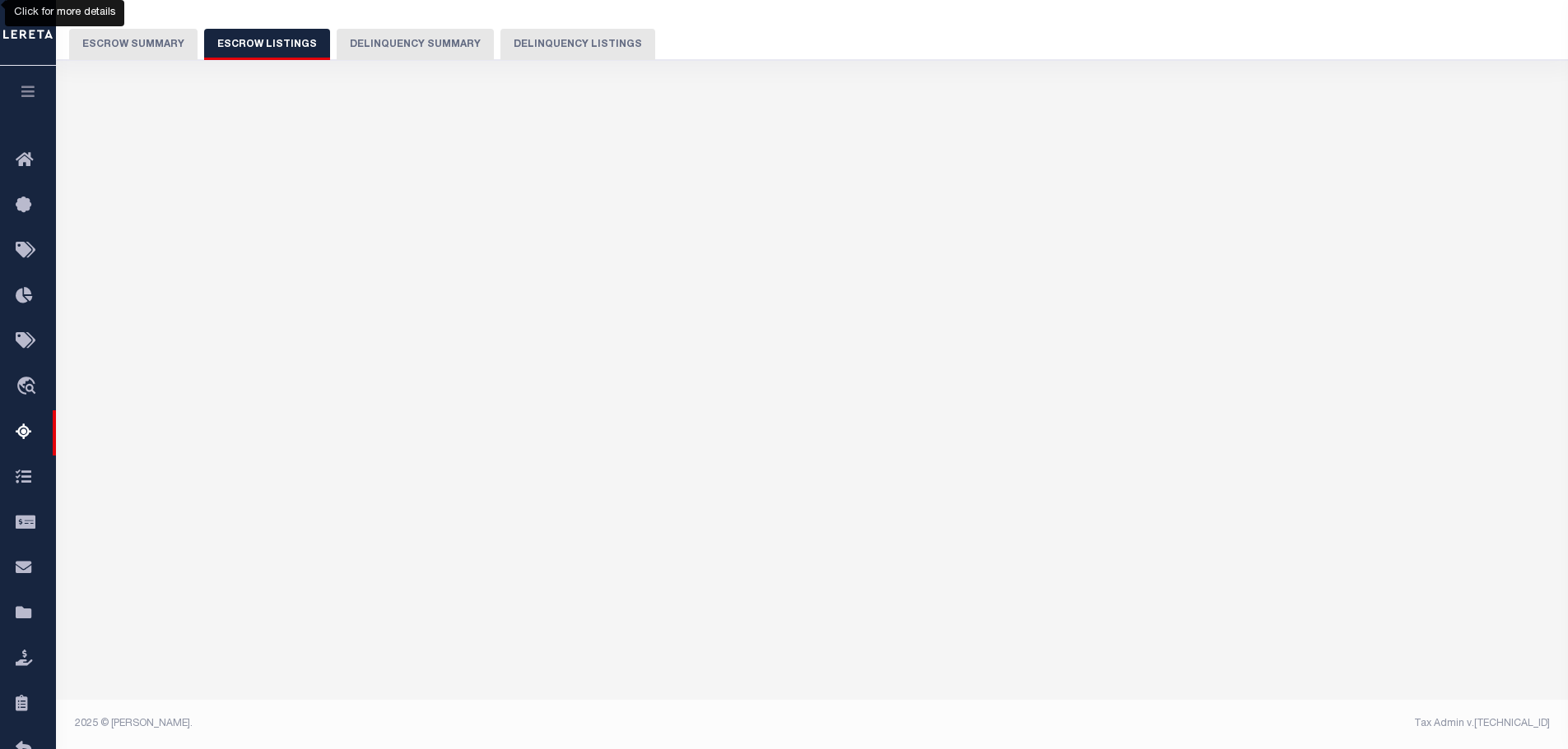
select select "100"
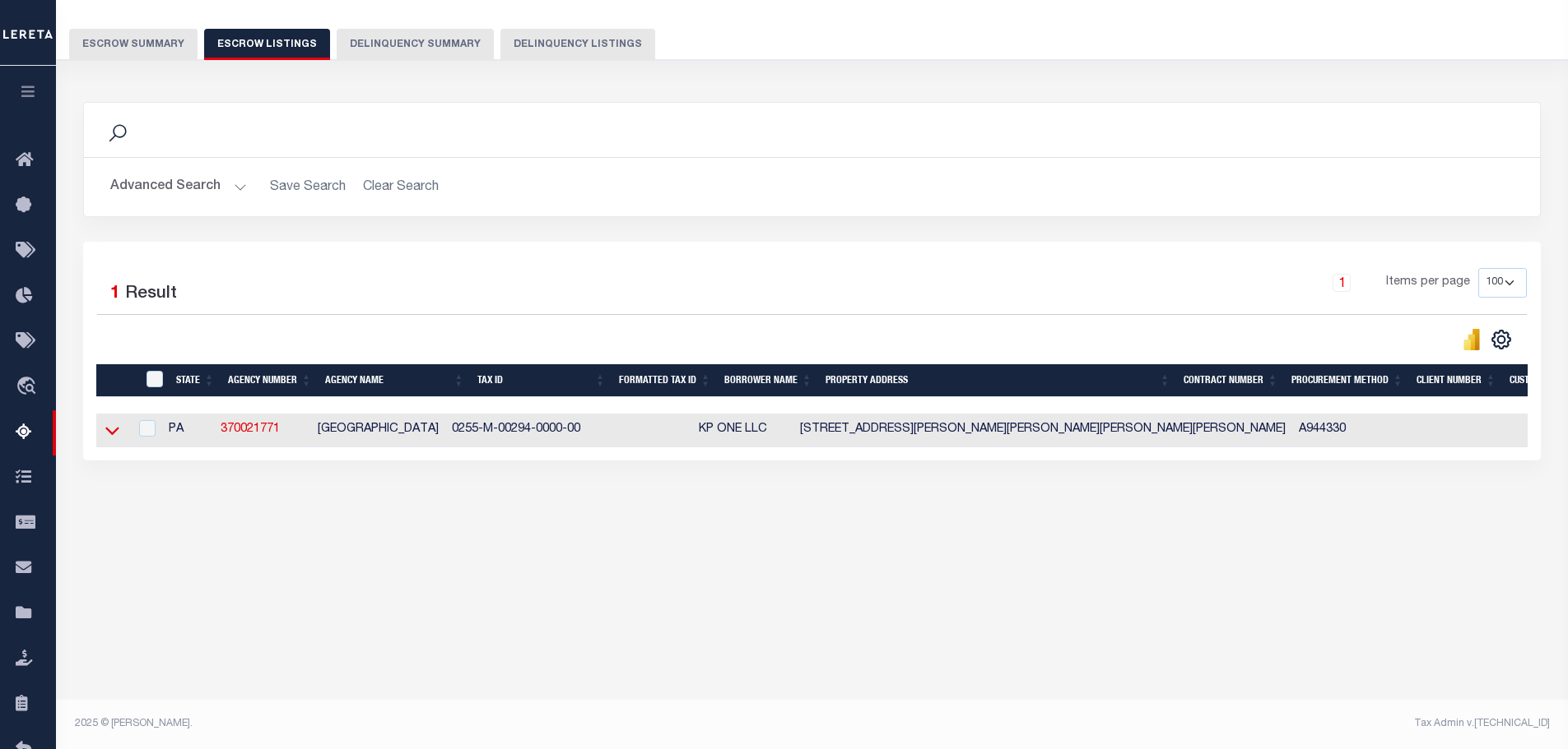
click at [117, 427] on icon at bounding box center [112, 430] width 14 height 17
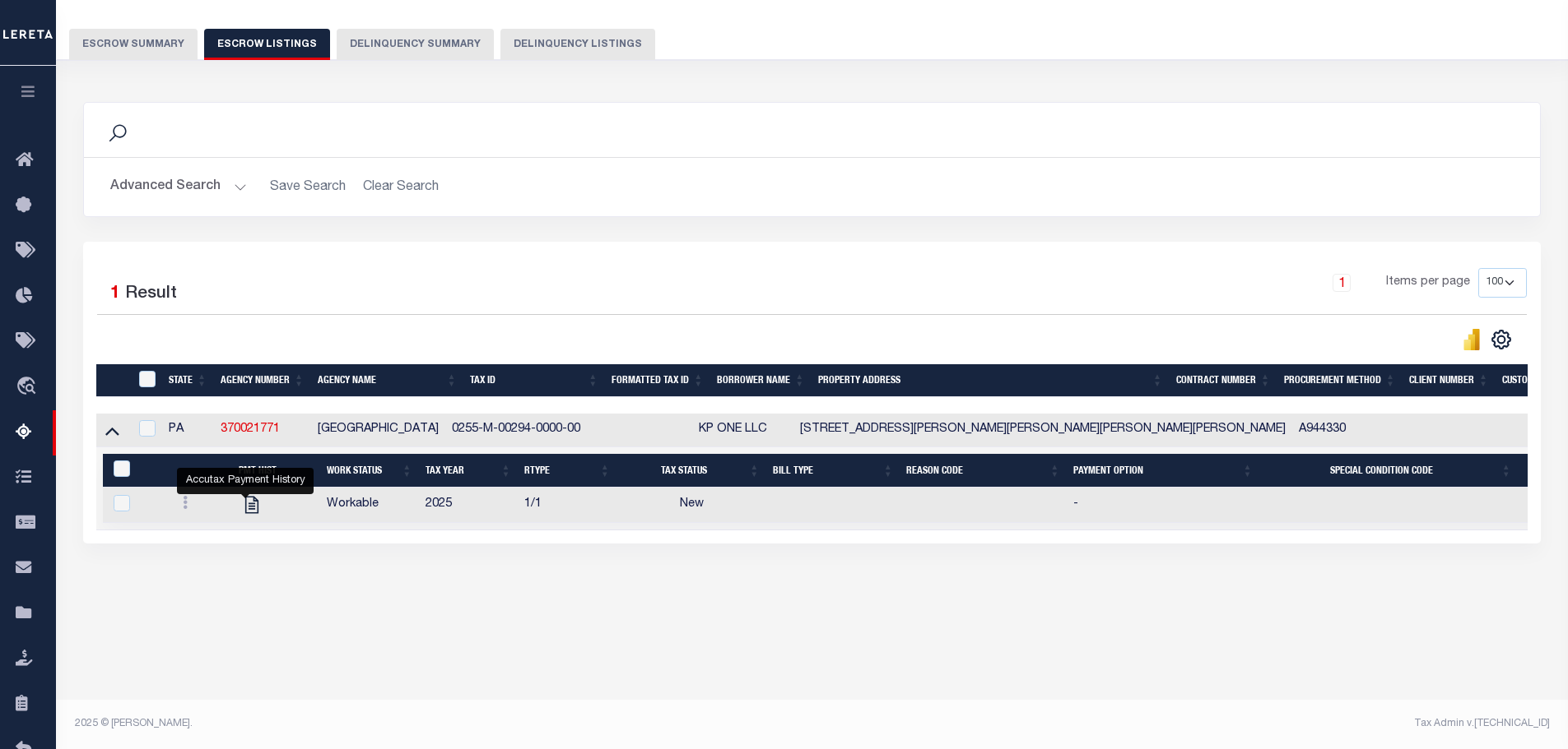
drag, startPoint x: 166, startPoint y: 42, endPoint x: 382, endPoint y: 220, distance: 279.9
click at [165, 41] on button "Escrow Summary" at bounding box center [133, 44] width 129 height 31
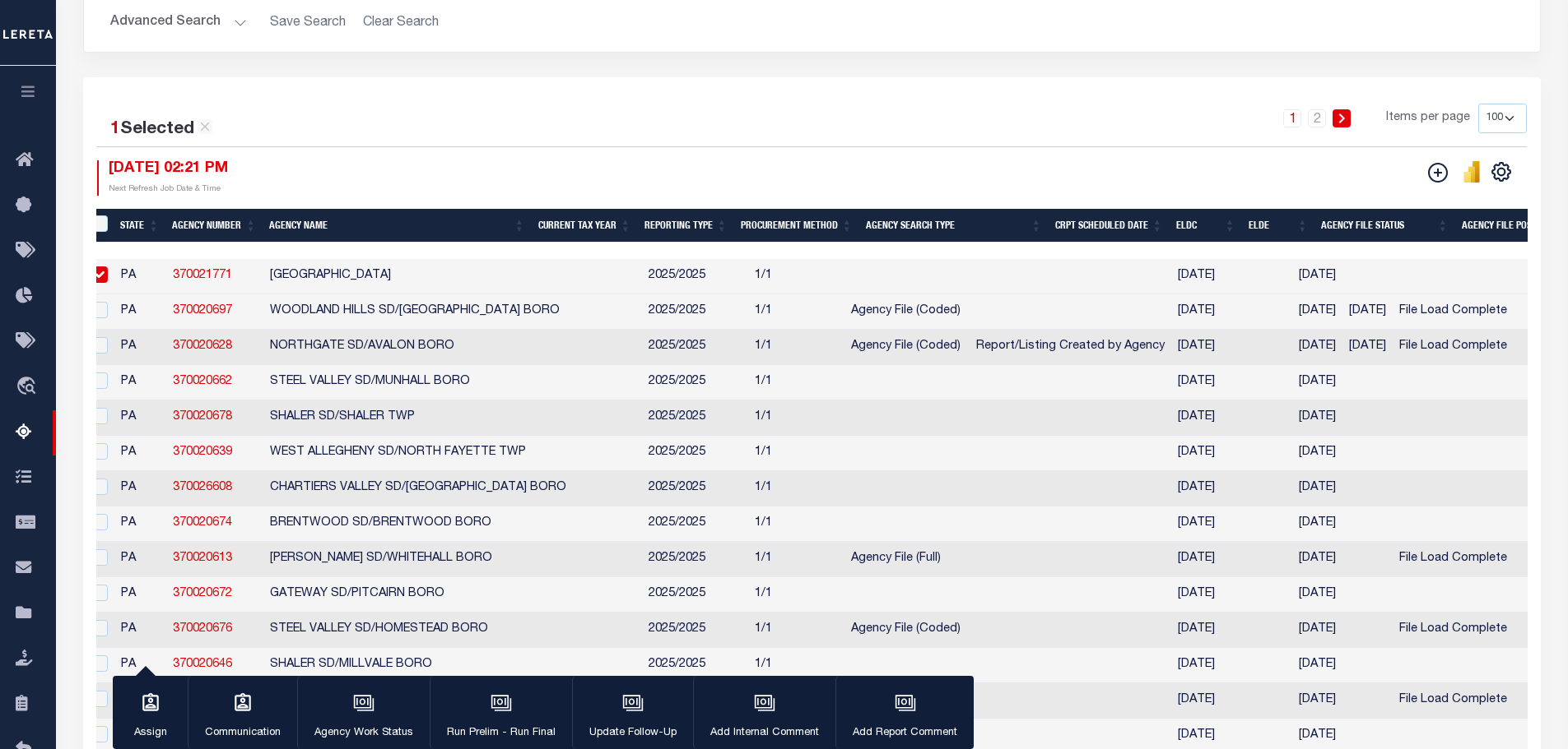
scroll to position [0, 20]
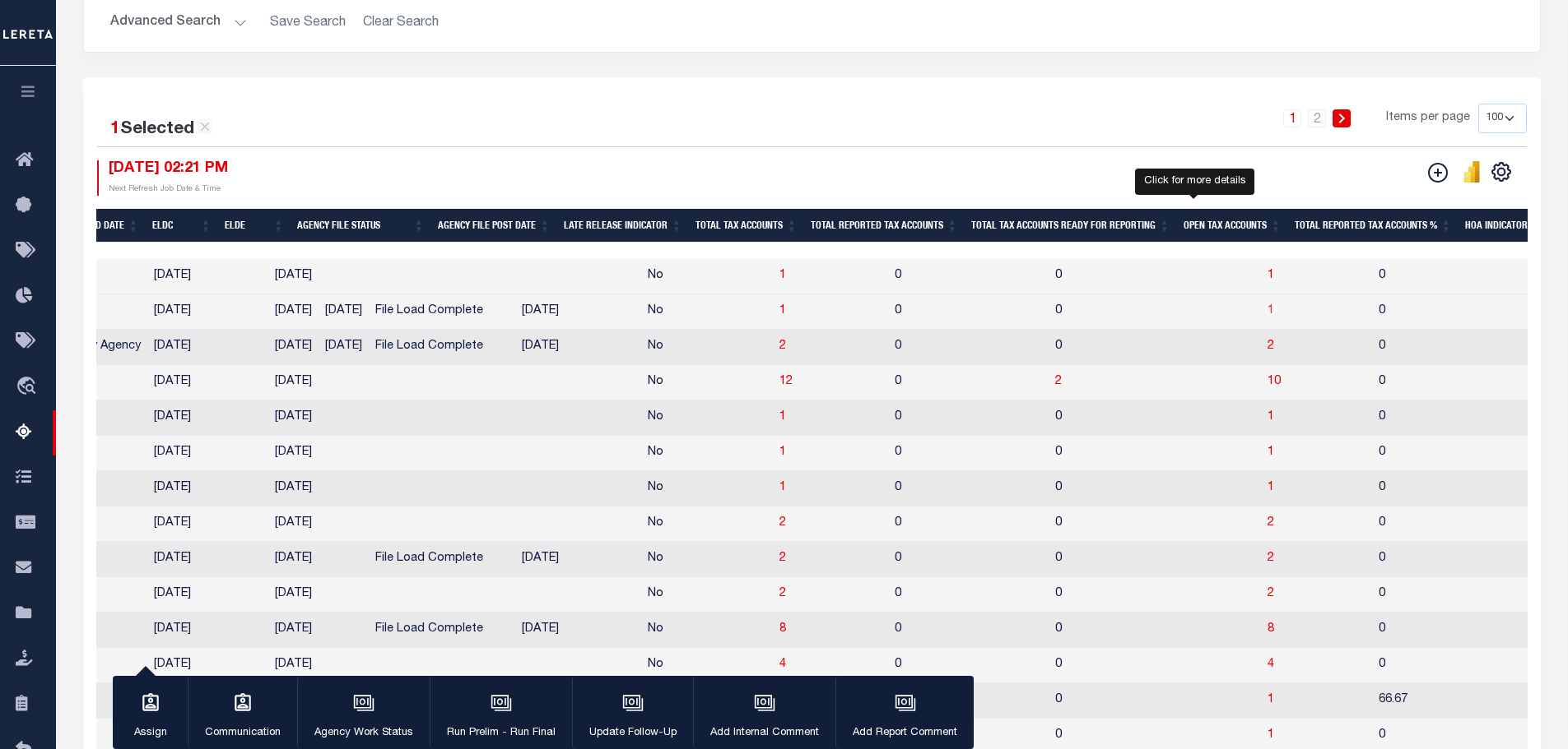
click at [1267, 317] on span "1" at bounding box center [1271, 310] width 7 height 11
select select "100"
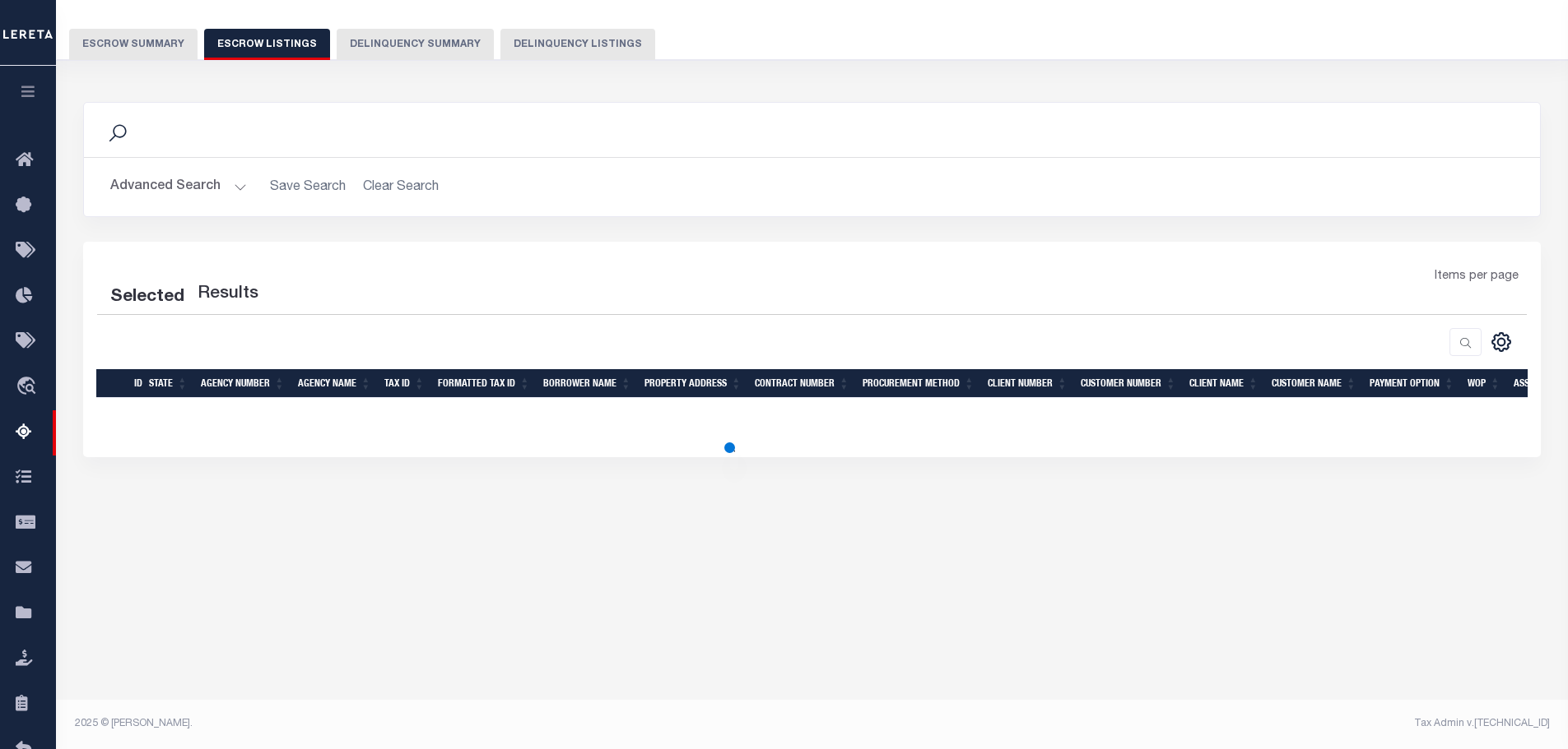
select select "100"
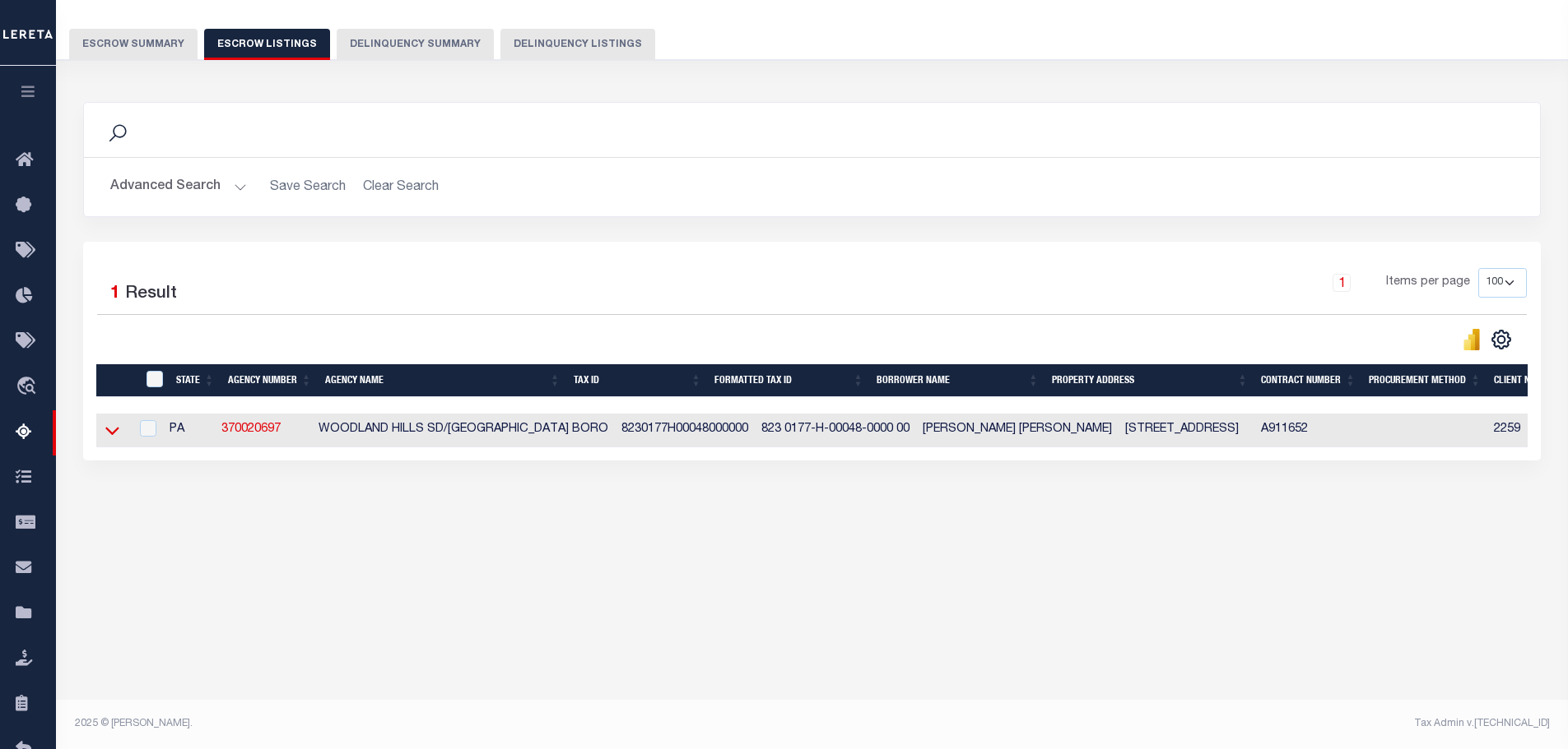
click at [109, 432] on icon at bounding box center [112, 430] width 14 height 17
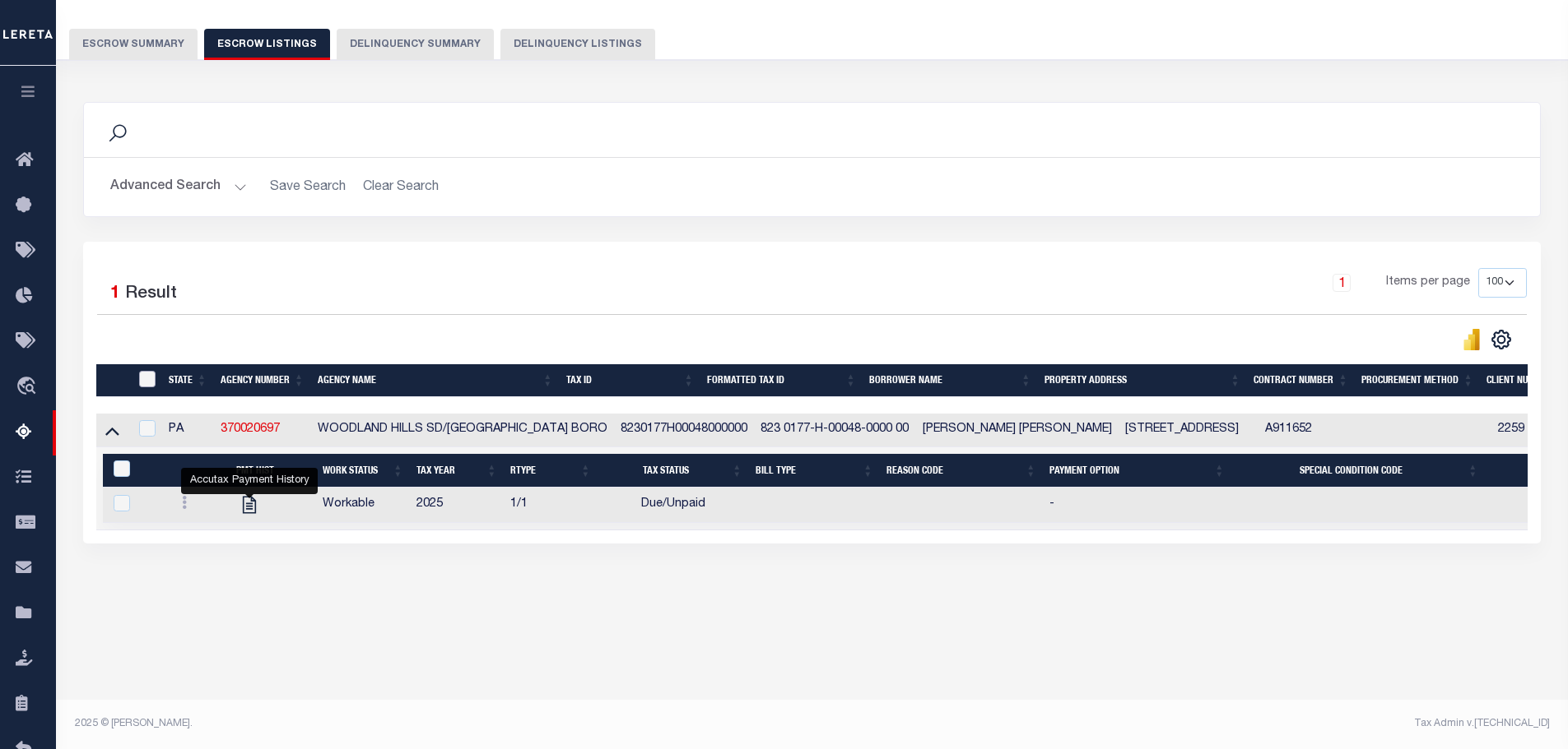
click at [149, 387] on input "ID" at bounding box center [147, 378] width 16 height 16
checkbox input "true"
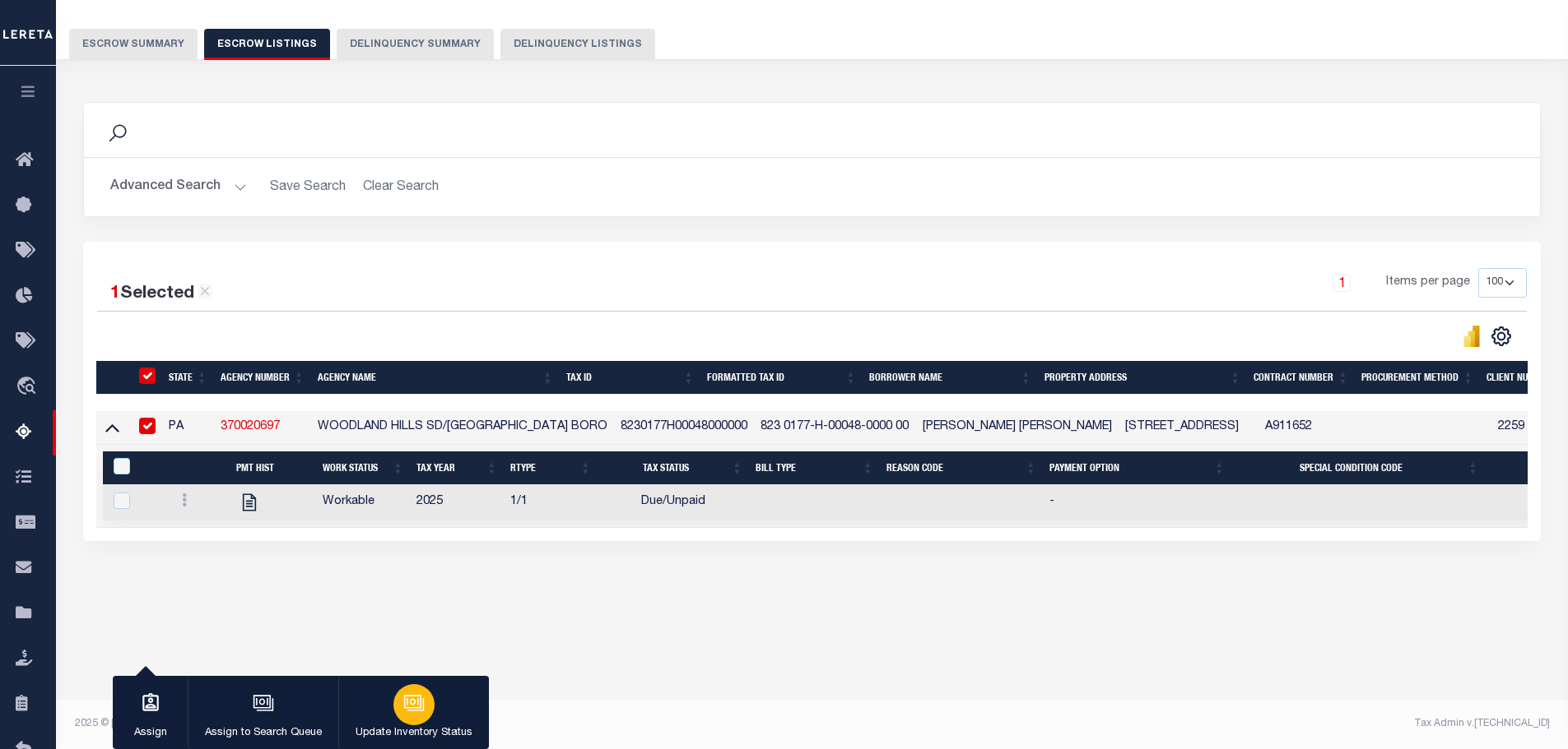
click at [416, 696] on icon "button" at bounding box center [414, 703] width 22 height 22
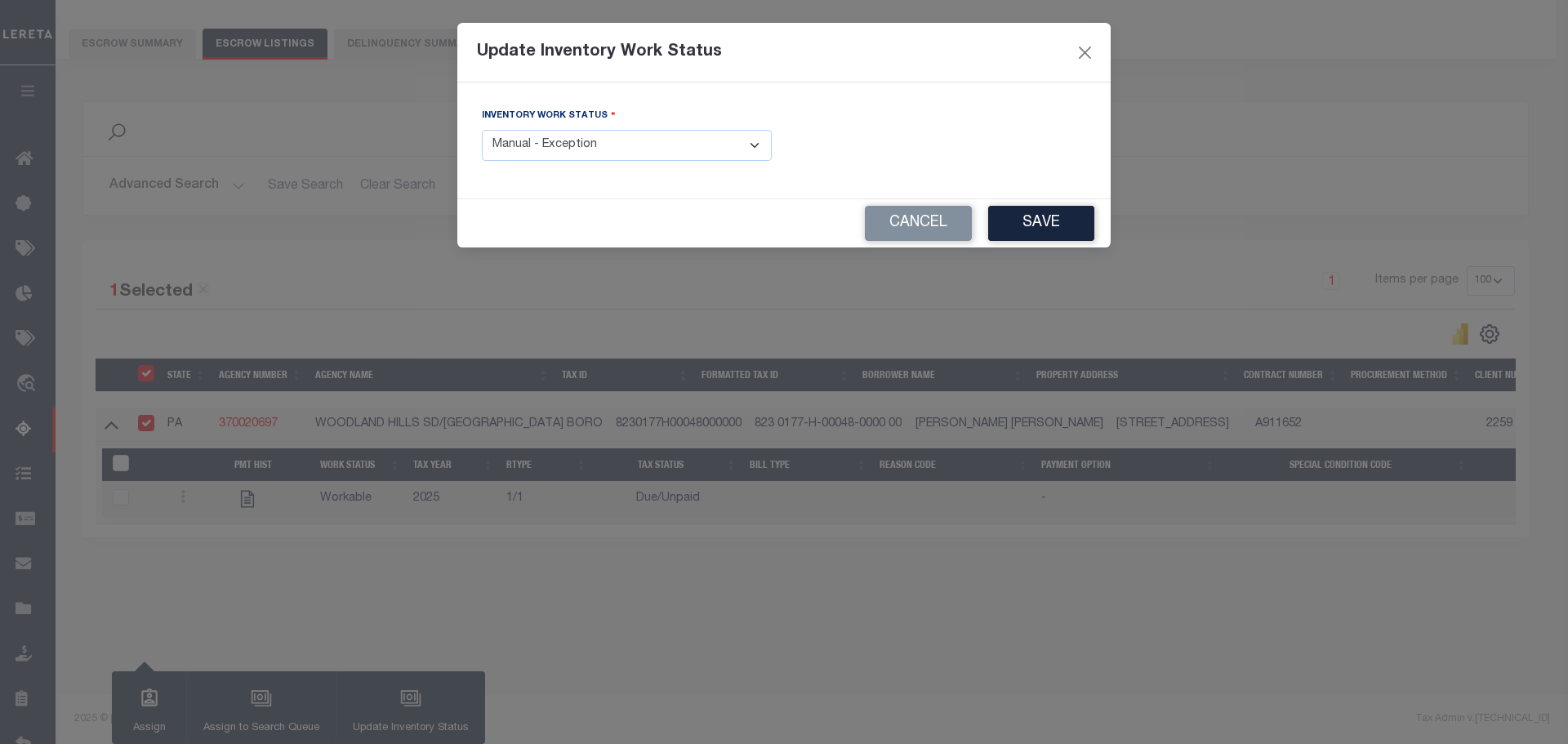
click at [568, 128] on div "Inventory Work Status - Select Inventory Status - Manual - Exception Pended - A…" at bounding box center [627, 134] width 290 height 54
click at [566, 147] on select "- Select Inventory Status - Manual - Exception Pended - Awaiting Search Late Ad…" at bounding box center [627, 145] width 290 height 32
select select "4"
click at [482, 130] on select "- Select Inventory Status - Manual - Exception Pended - Awaiting Search Late Ad…" at bounding box center [627, 145] width 290 height 32
click at [1033, 218] on button "Save" at bounding box center [1041, 223] width 106 height 35
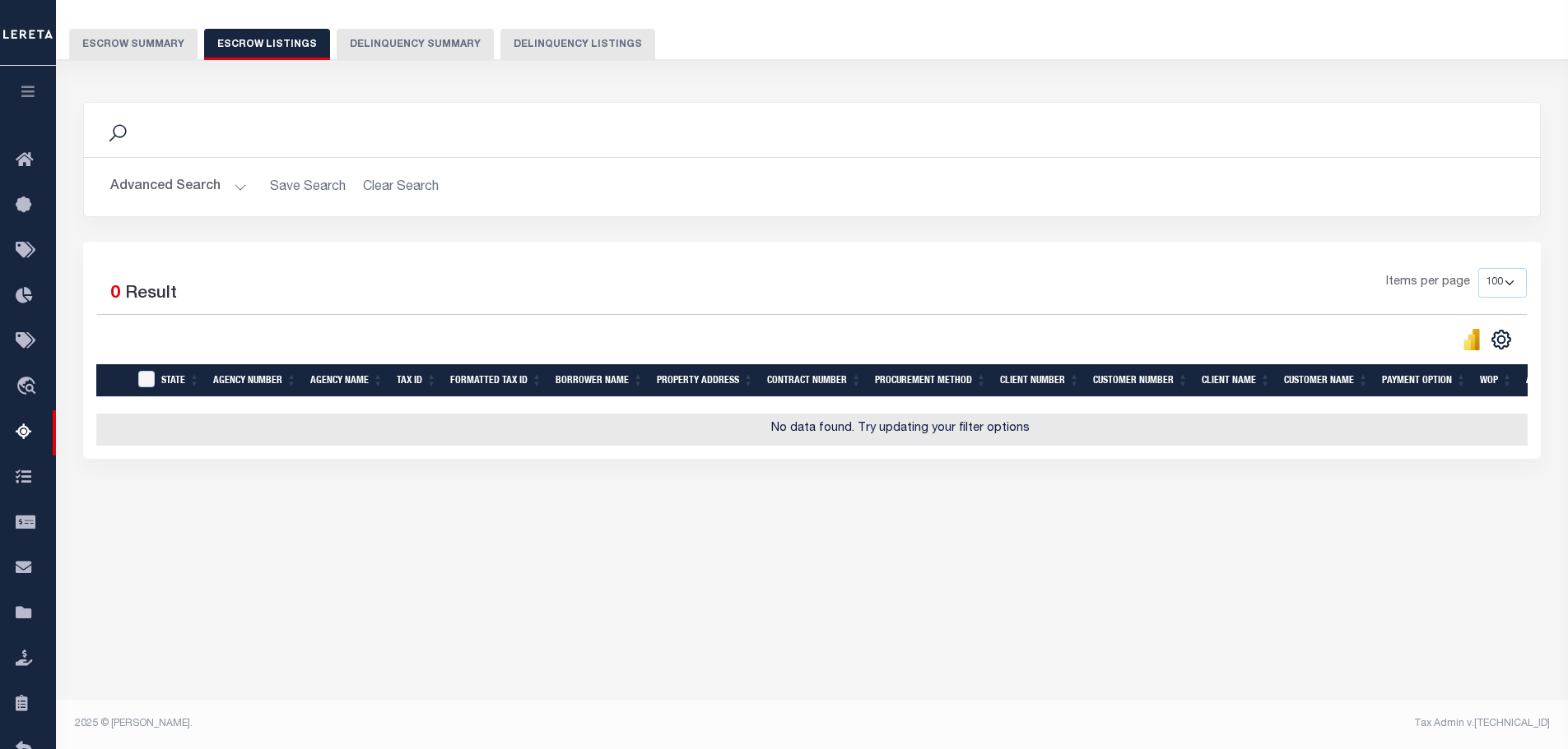
click at [156, 54] on button "Escrow Summary" at bounding box center [133, 44] width 129 height 31
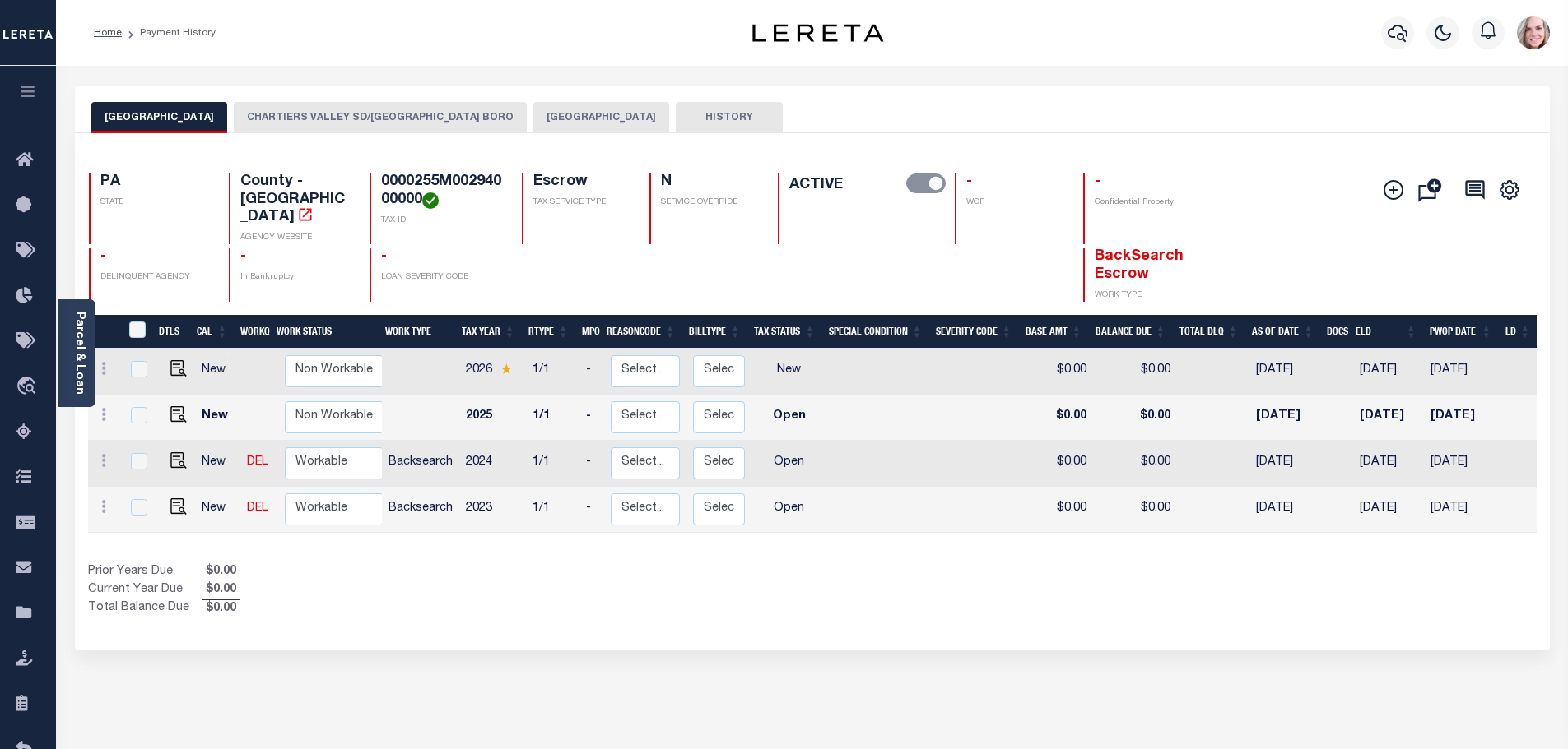
click at [325, 118] on button "CHARTIERS VALLEY SD/BRIDGEVILLE BORO" at bounding box center [379, 117] width 293 height 31
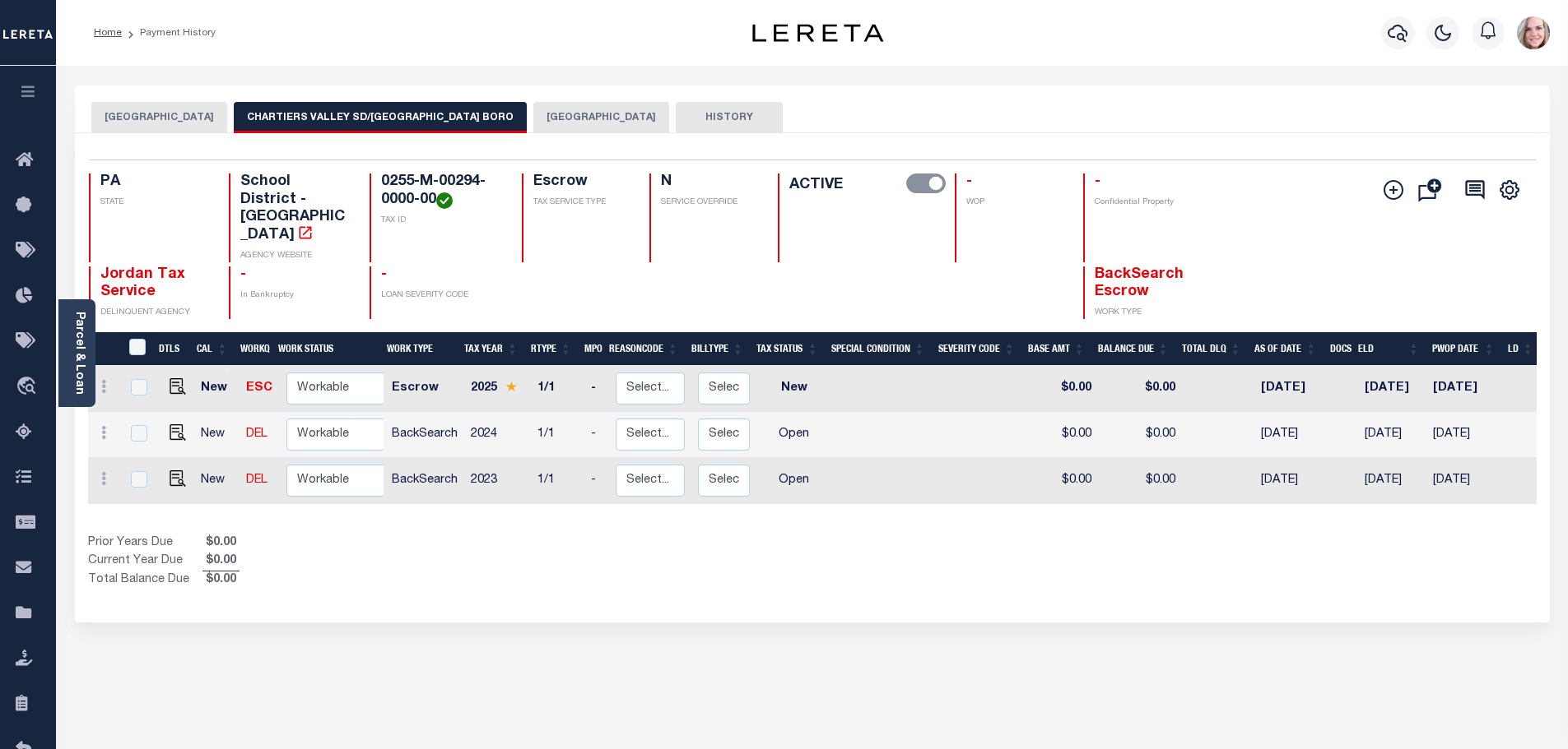
click at [533, 120] on button "BRIDGEVILLE BOROUGH" at bounding box center [601, 117] width 136 height 31
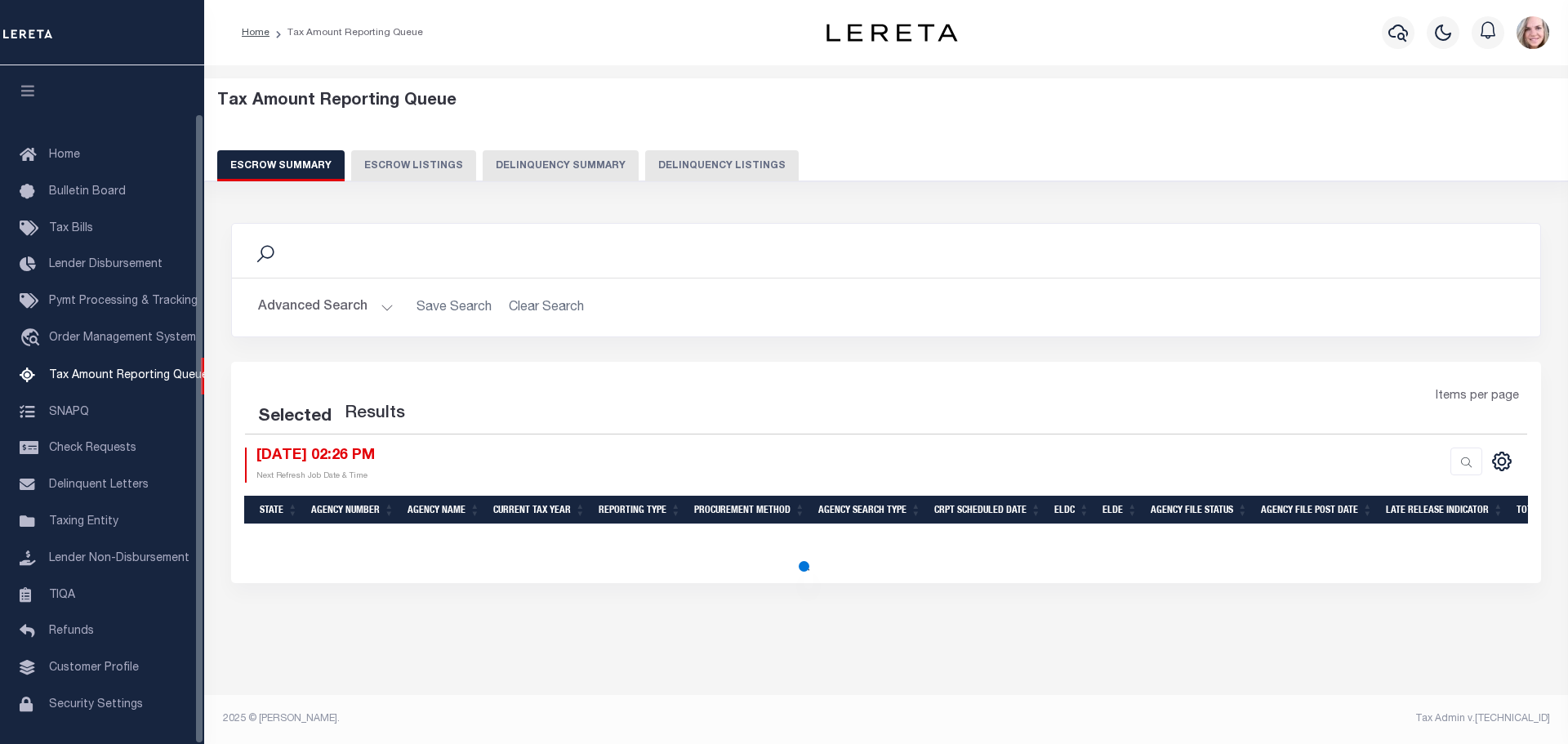
select select "100"
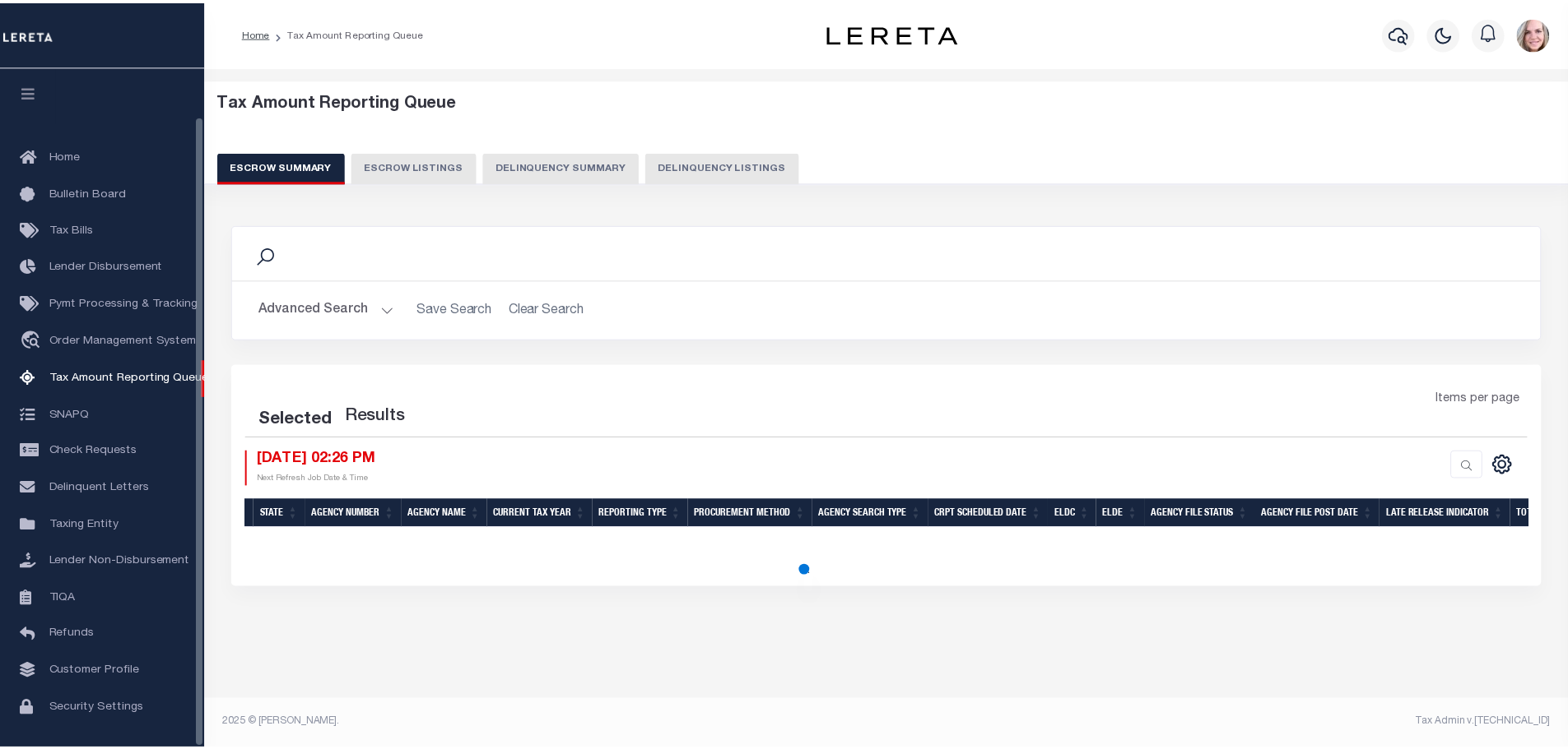
scroll to position [52, 0]
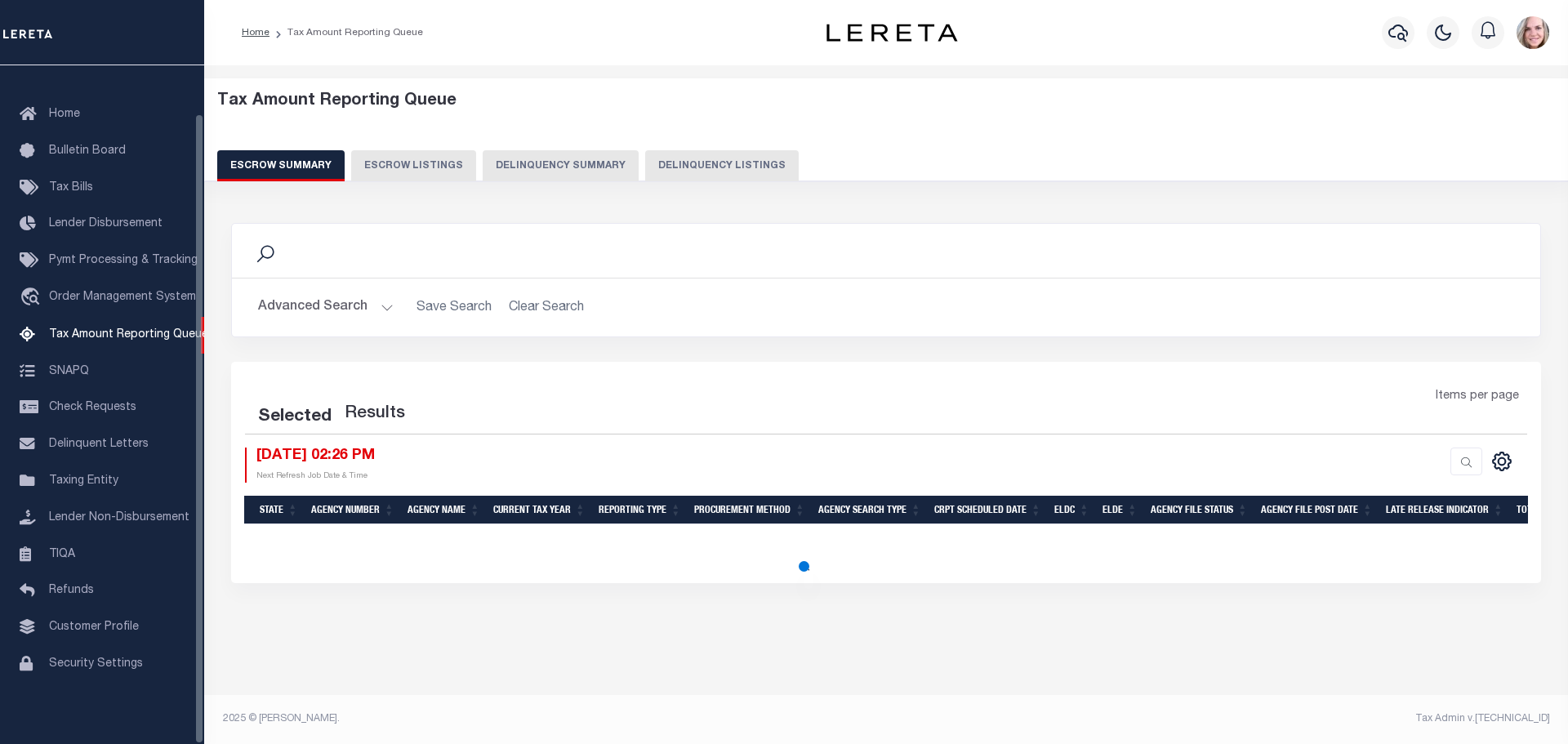
select select "100"
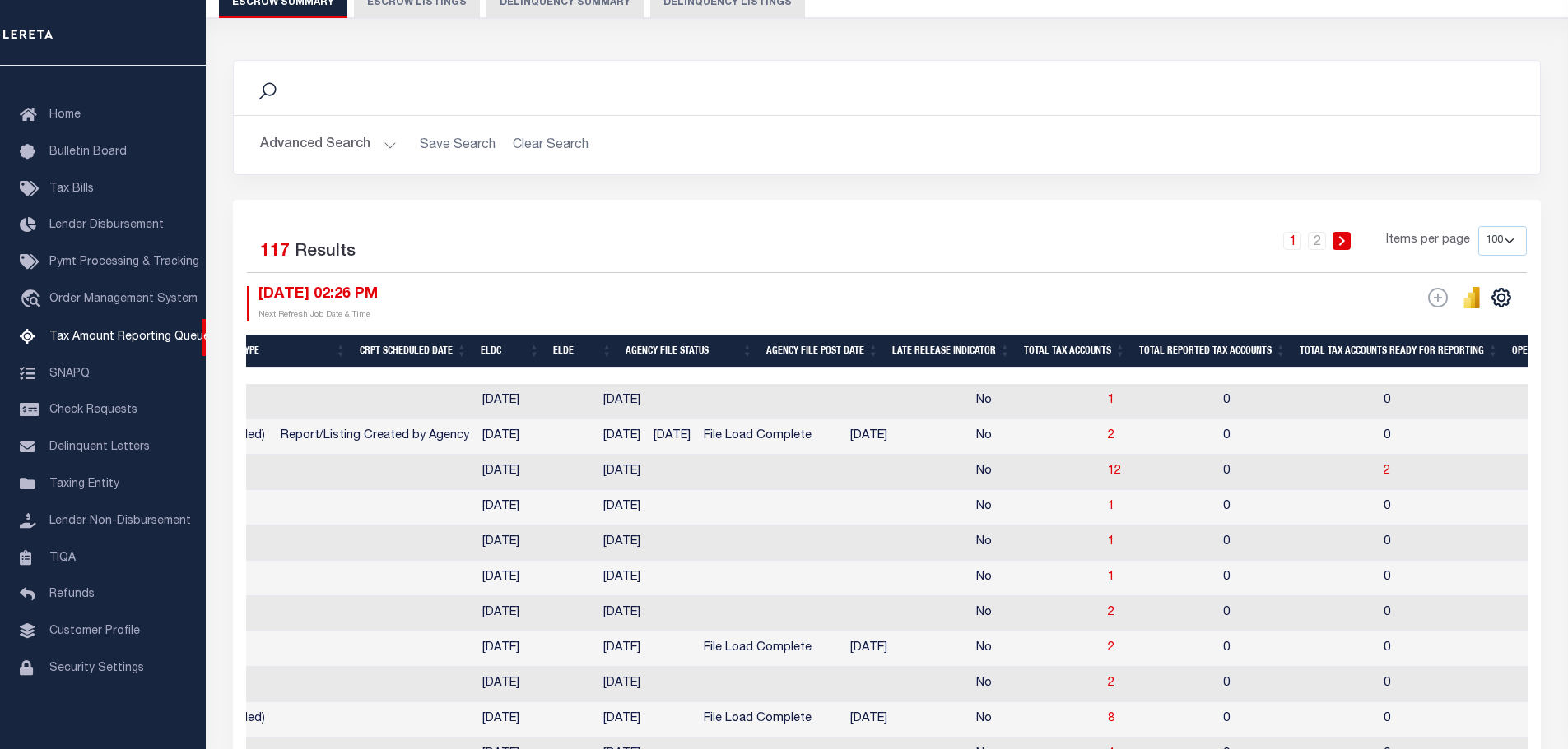
scroll to position [0, 841]
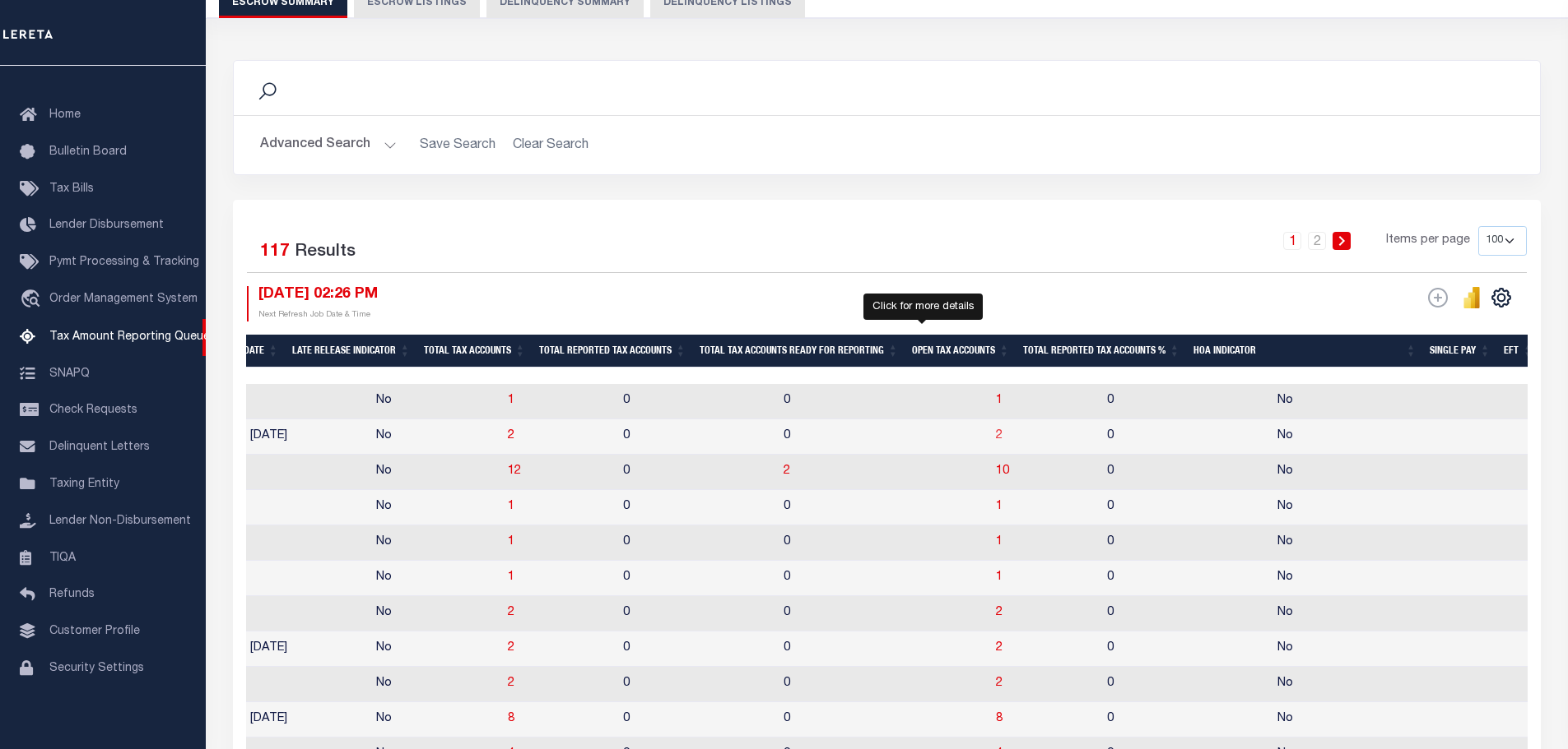
click at [996, 438] on span "2" at bounding box center [999, 435] width 7 height 11
select select "100"
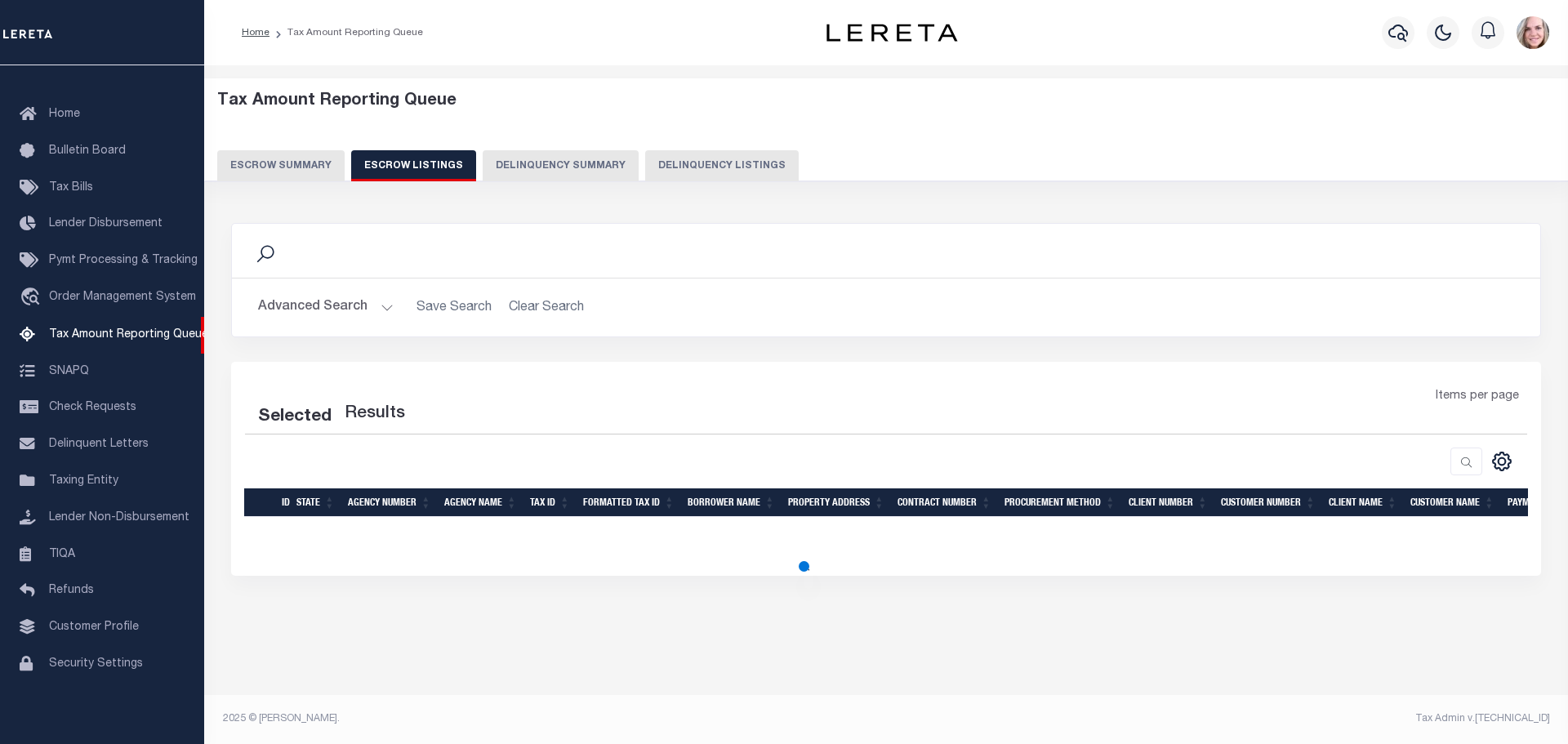
select select "100"
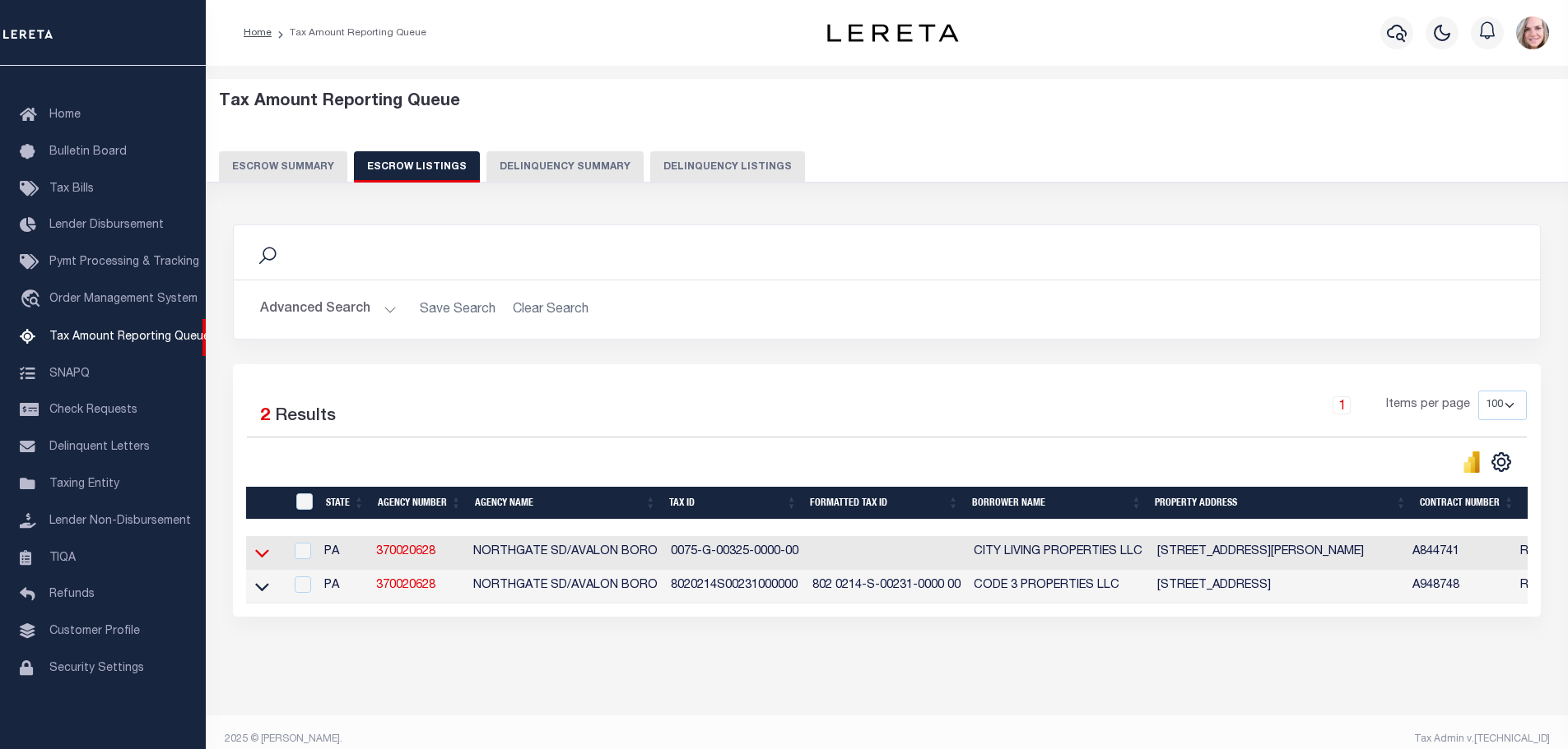
click at [263, 558] on icon at bounding box center [262, 553] width 14 height 17
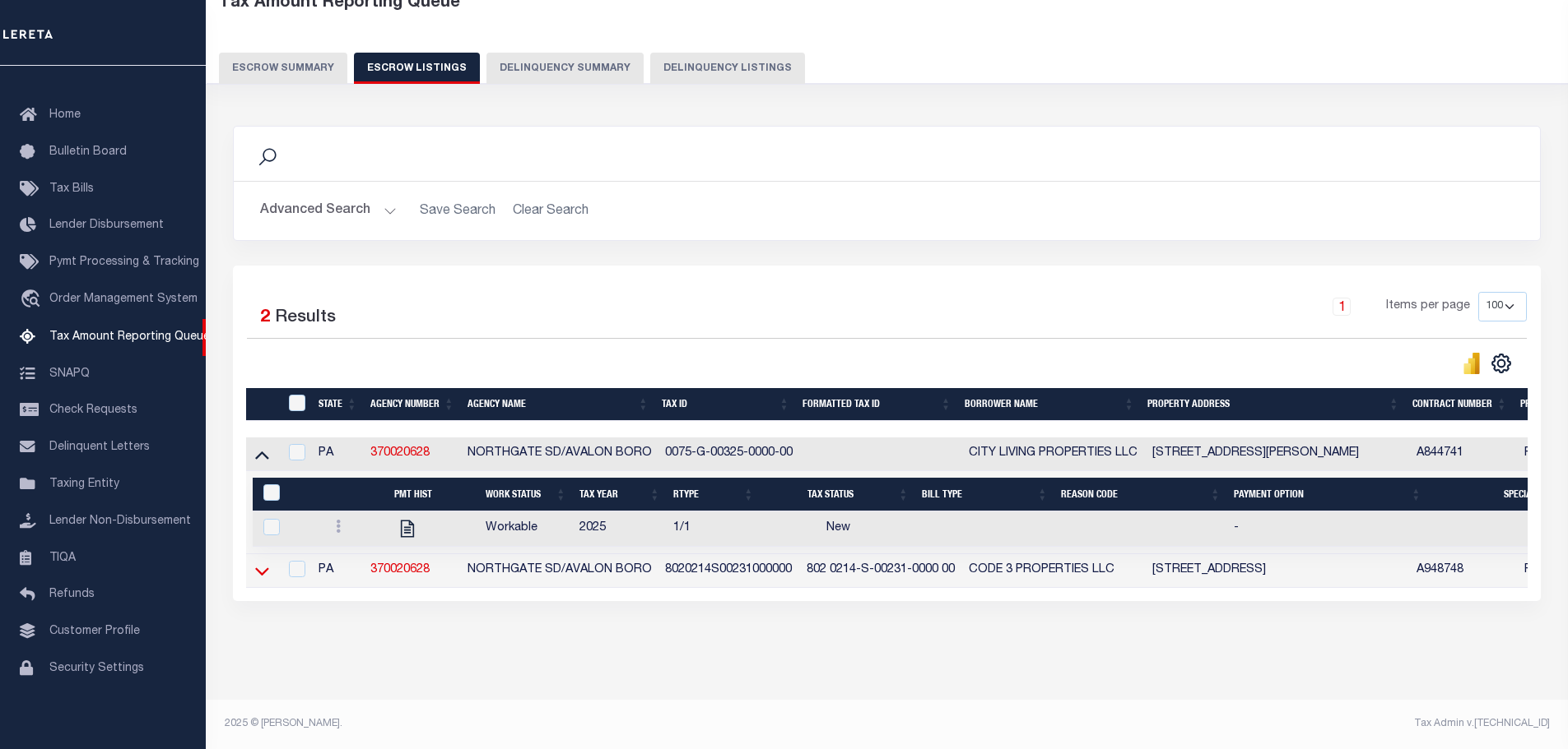
click at [265, 566] on icon at bounding box center [262, 571] width 14 height 17
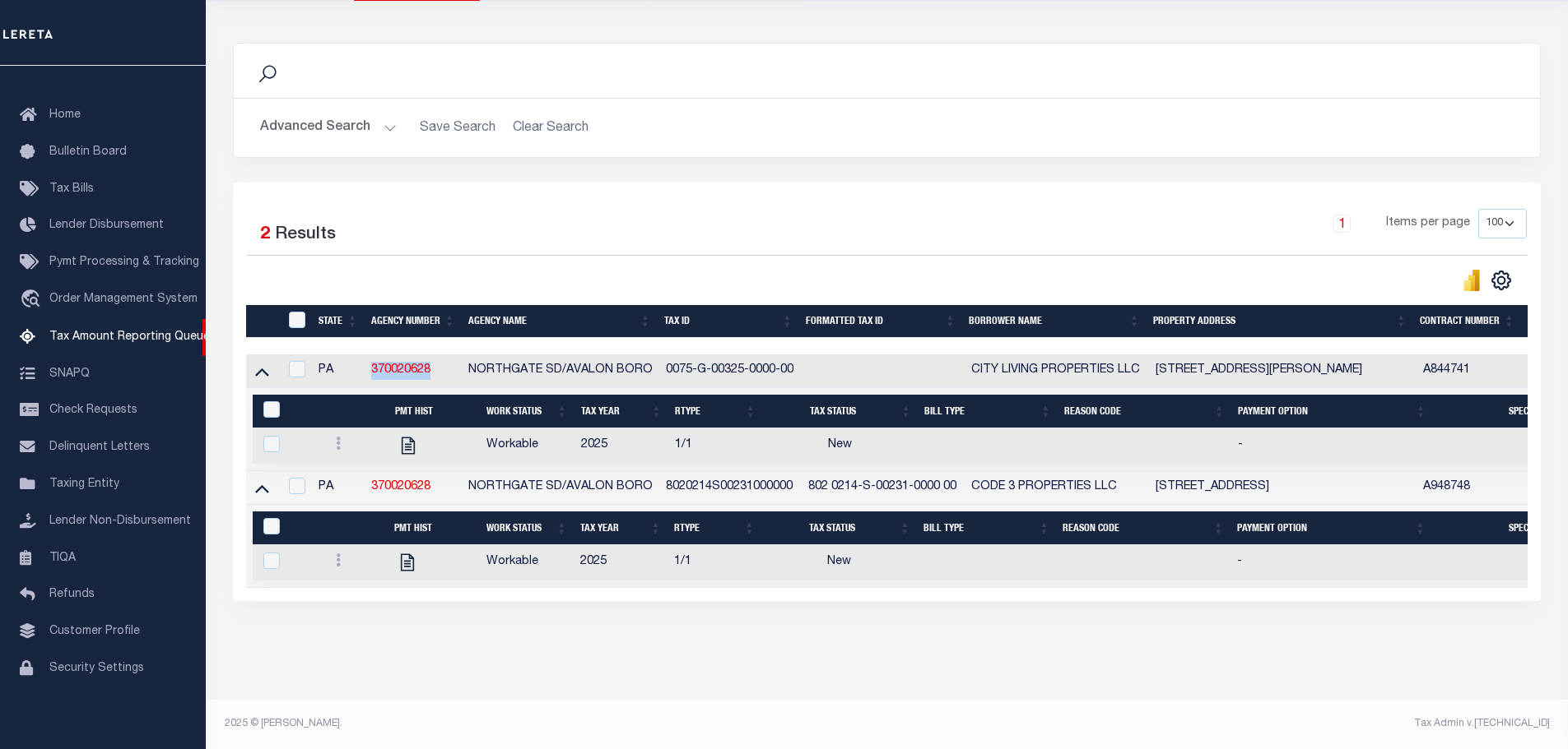
drag, startPoint x: 418, startPoint y: 361, endPoint x: 368, endPoint y: 359, distance: 50.0
click at [368, 359] on td "370020628" at bounding box center [413, 371] width 97 height 34
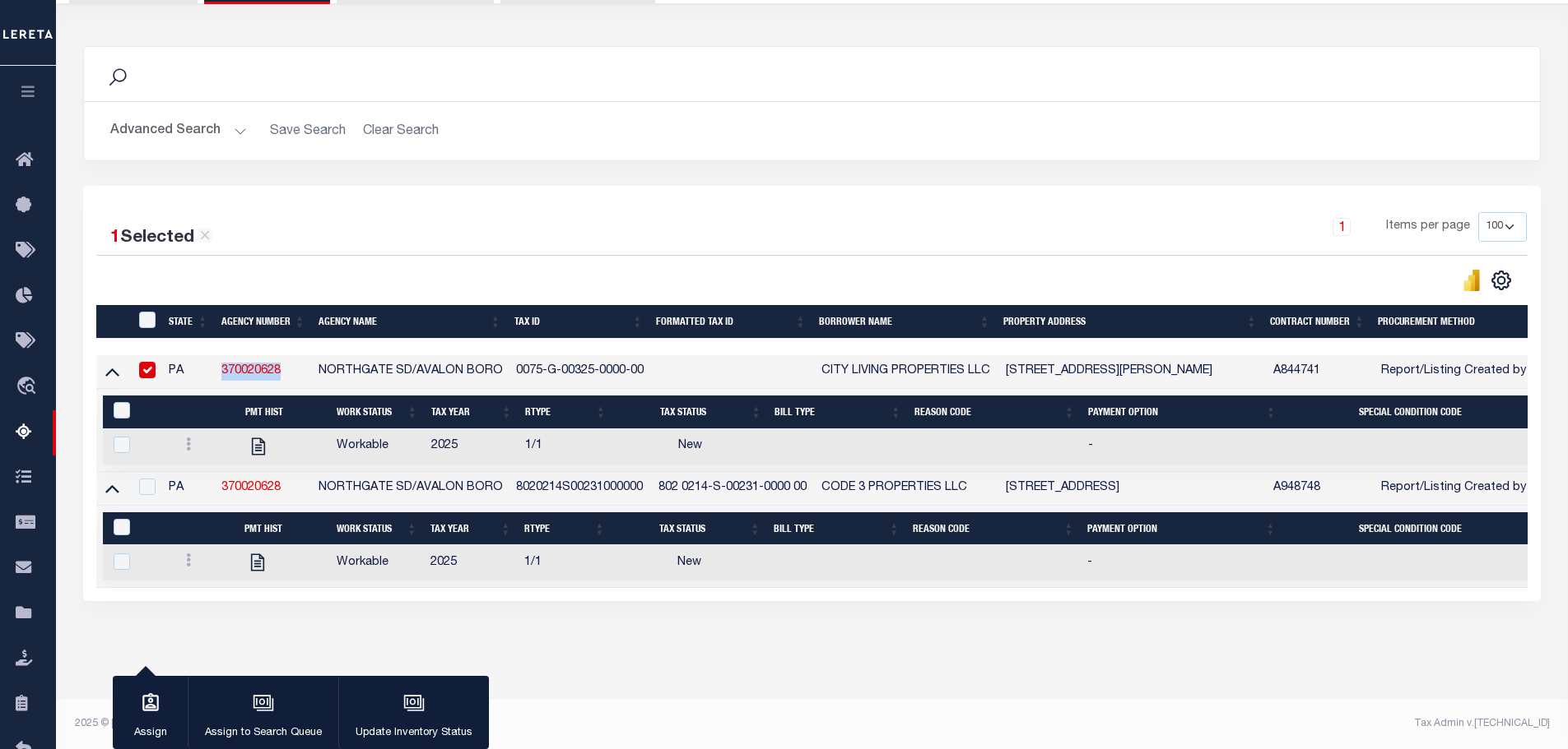
drag, startPoint x: 401, startPoint y: 362, endPoint x: 214, endPoint y: 352, distance: 187.3
click at [214, 355] on tr "PA 370020628 NORTHGATE SD/AVALON BORO 0075-G-00325-0000-00 CITY LIVING PROPERTI…" at bounding box center [1215, 371] width 2240 height 34
copy tr "370020628"
click at [629, 606] on div "Search Advanced Search Save Search Clear Search In In AK AL AR AZ CA CO CT" at bounding box center [813, 340] width 1480 height 621
drag, startPoint x: 823, startPoint y: 355, endPoint x: 991, endPoint y: 352, distance: 168.0
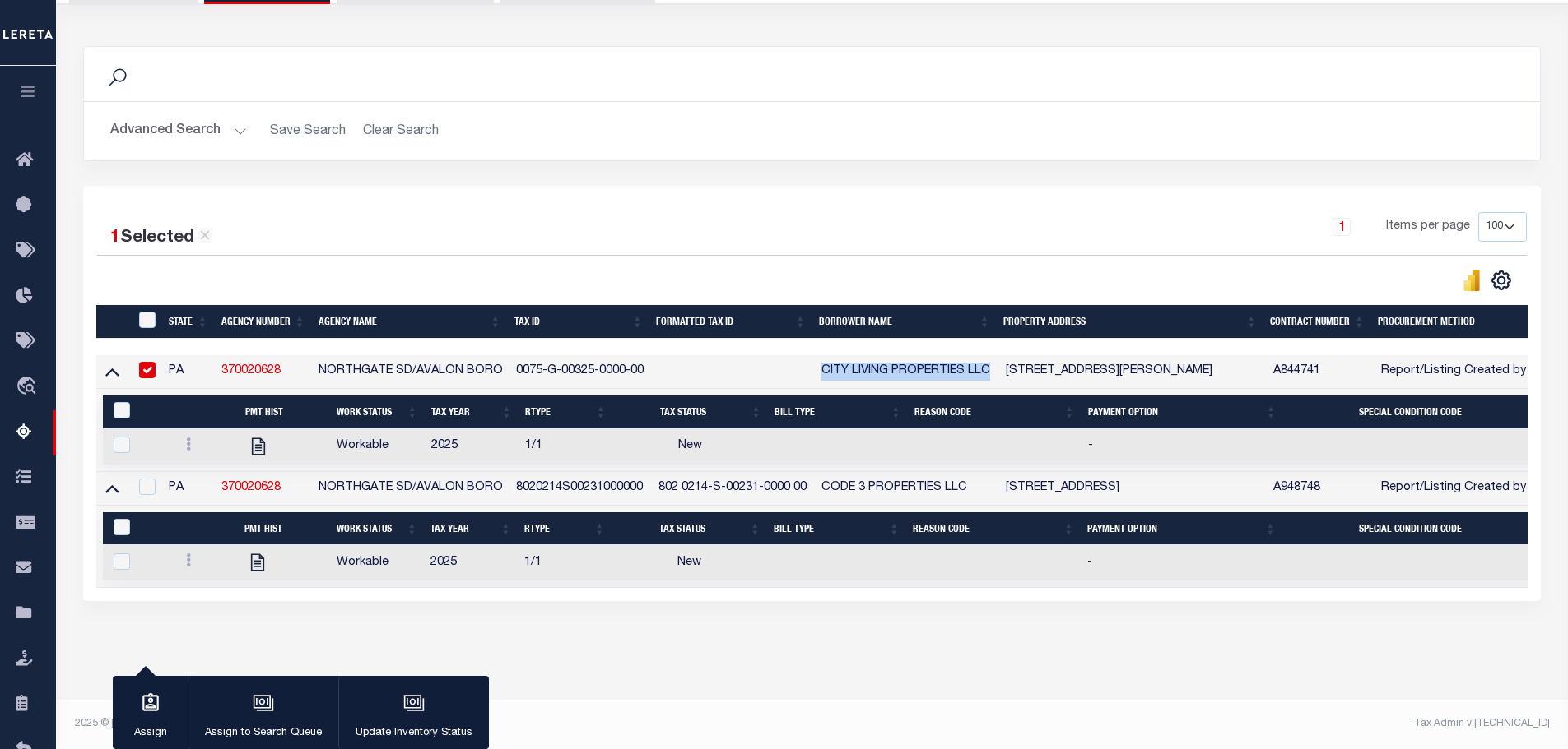
click at [991, 355] on td "CITY LIVING PROPERTIES LLC" at bounding box center [907, 371] width 184 height 34
checkbox input "false"
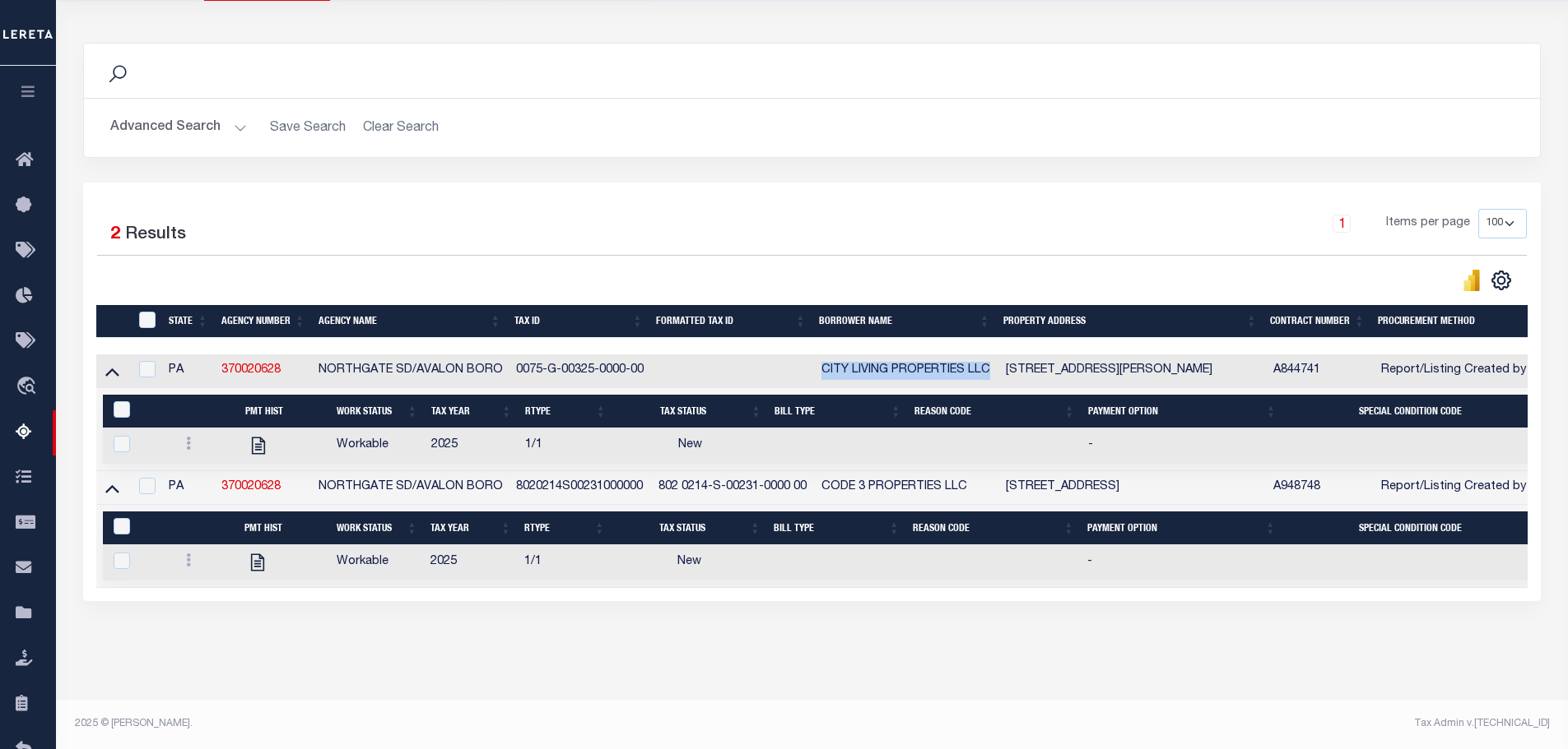
copy td "CITY LIVING PROPERTIES LLC"
click at [434, 209] on div "1 Selected 2 Results" at bounding box center [266, 232] width 339 height 46
click at [1476, 654] on div "Tax Amount Reporting Queue Escrow Summary Escrow Listings In" at bounding box center [812, 300] width 1502 height 799
click at [577, 623] on div "Search Advanced Search Save Search Clear Search In In AK AL AR AZ CA CO CT" at bounding box center [813, 338] width 1480 height 625
click at [497, 676] on div "Tax Amount Reporting Queue Escrow Summary Escrow Listings In" at bounding box center [812, 300] width 1502 height 799
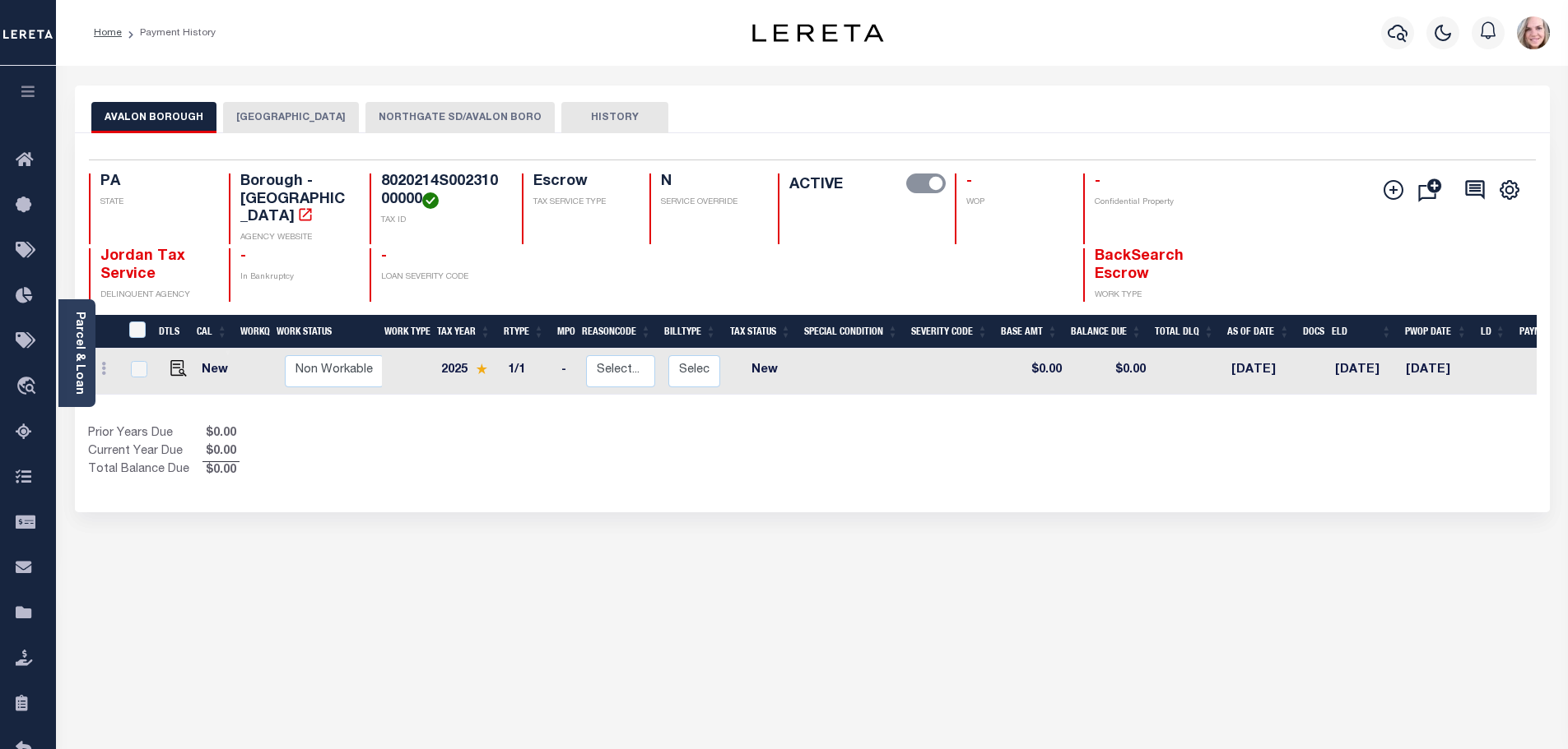
click at [389, 116] on button "NORTHGATE SD/AVALON BORO" at bounding box center [460, 117] width 189 height 31
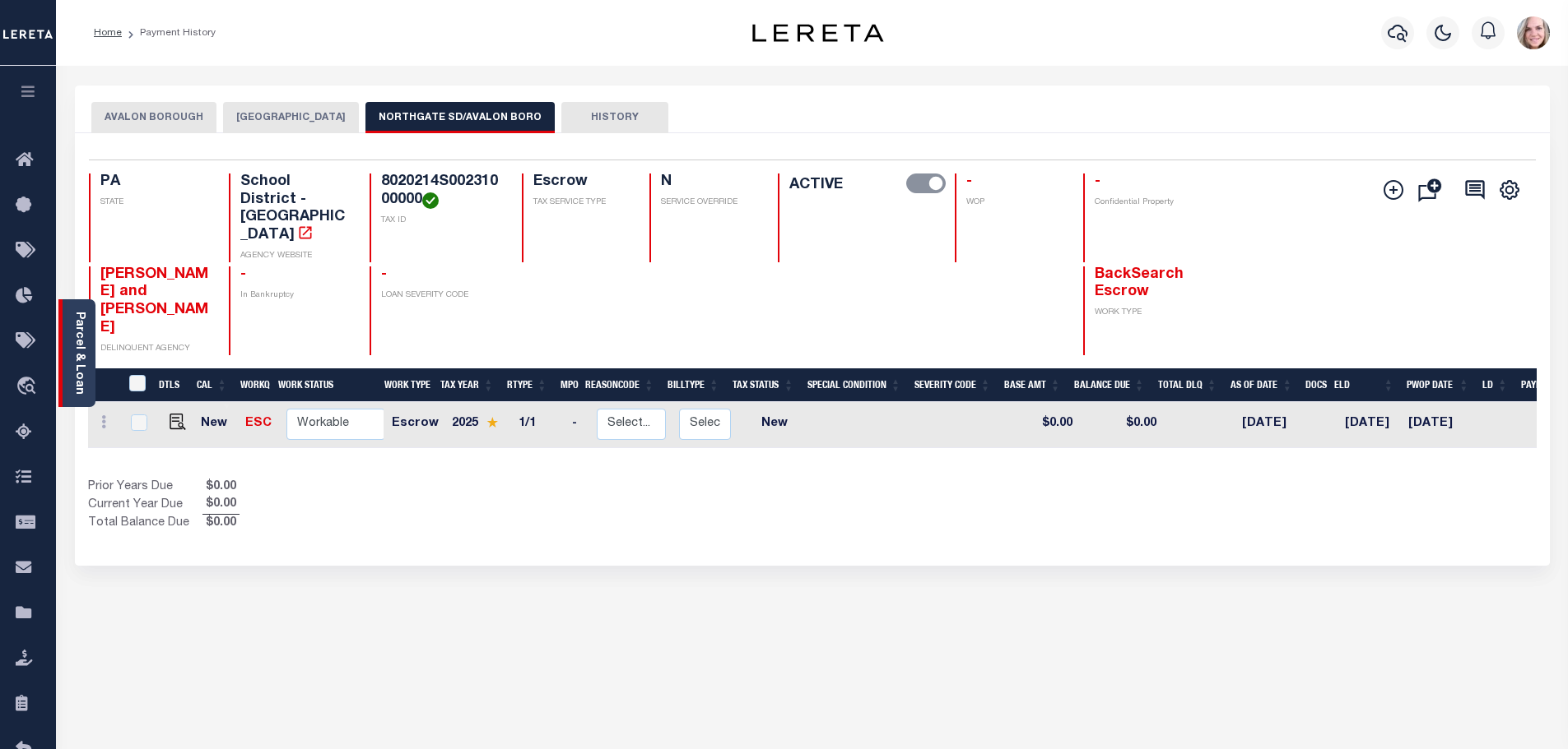
click at [85, 371] on link "Parcel & Loan" at bounding box center [79, 353] width 11 height 83
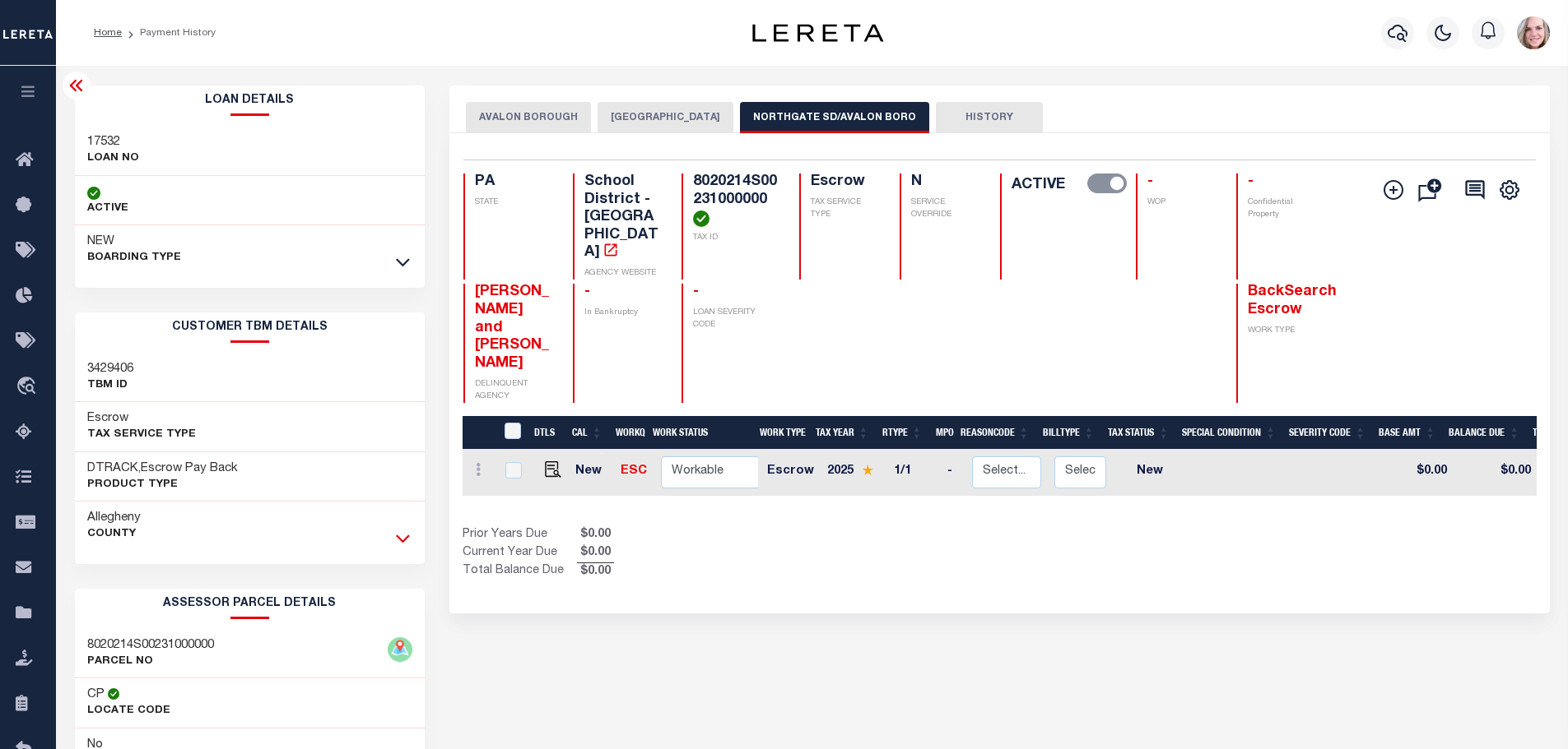
click at [406, 536] on icon at bounding box center [403, 538] width 14 height 17
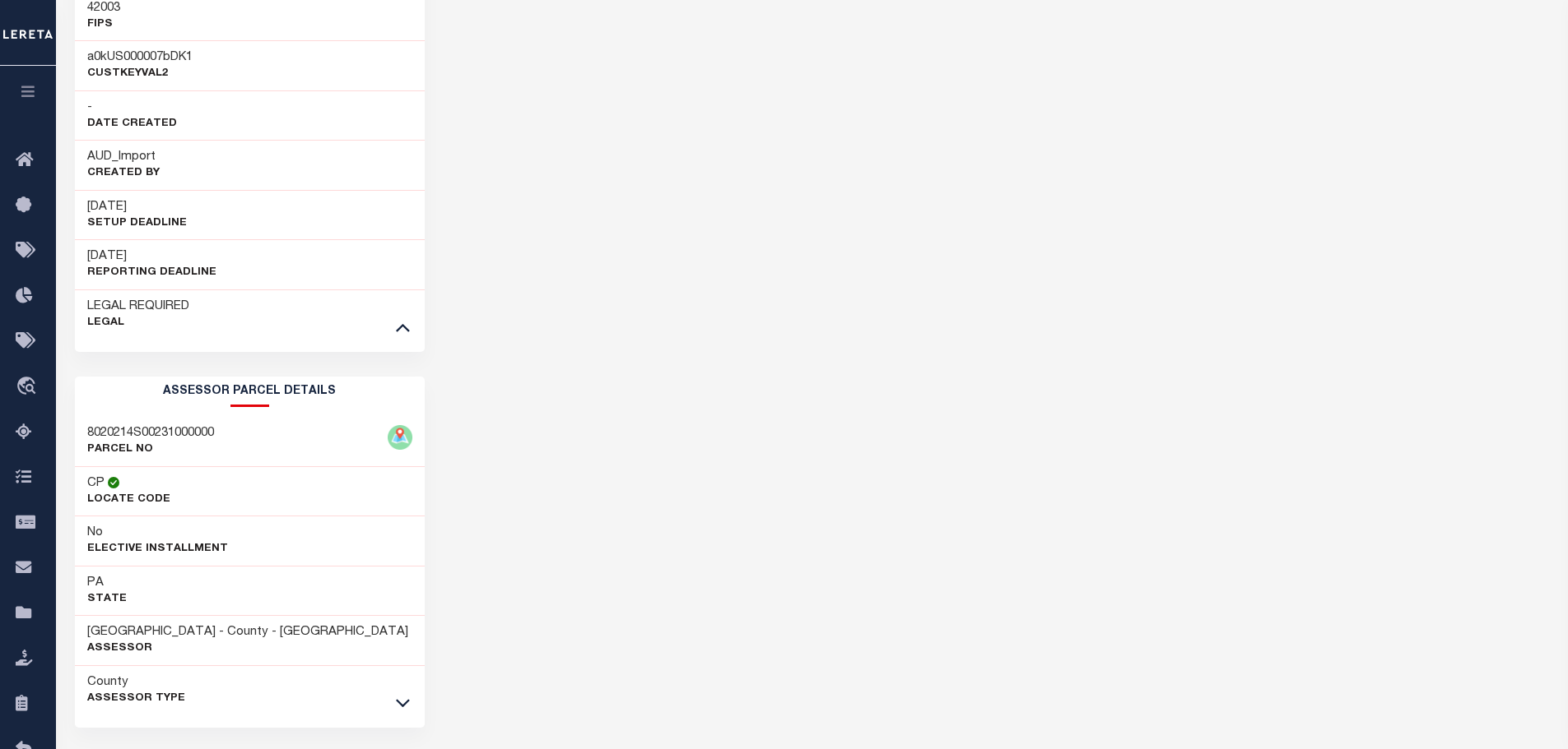
scroll to position [815, 0]
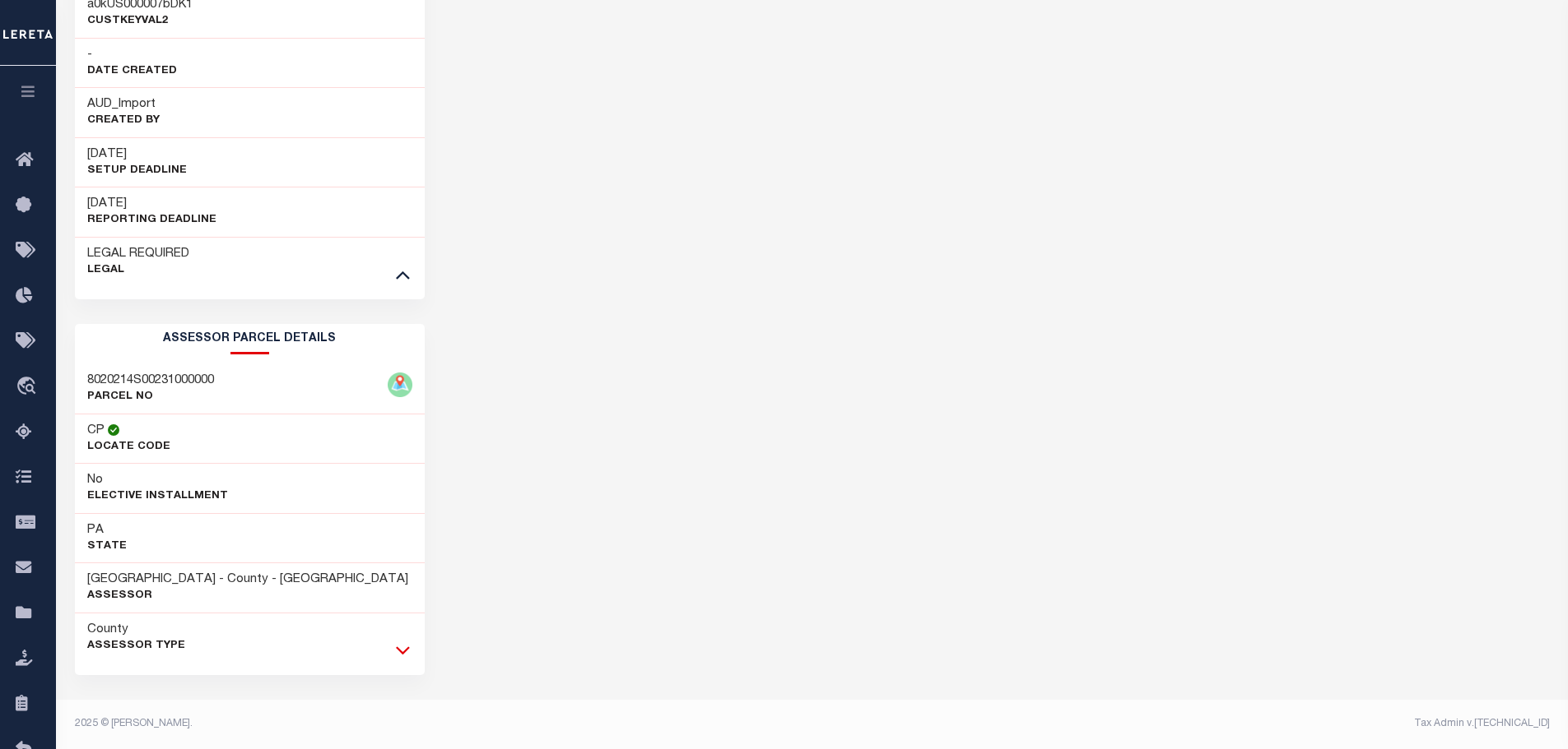
click at [401, 648] on icon at bounding box center [403, 651] width 14 height 17
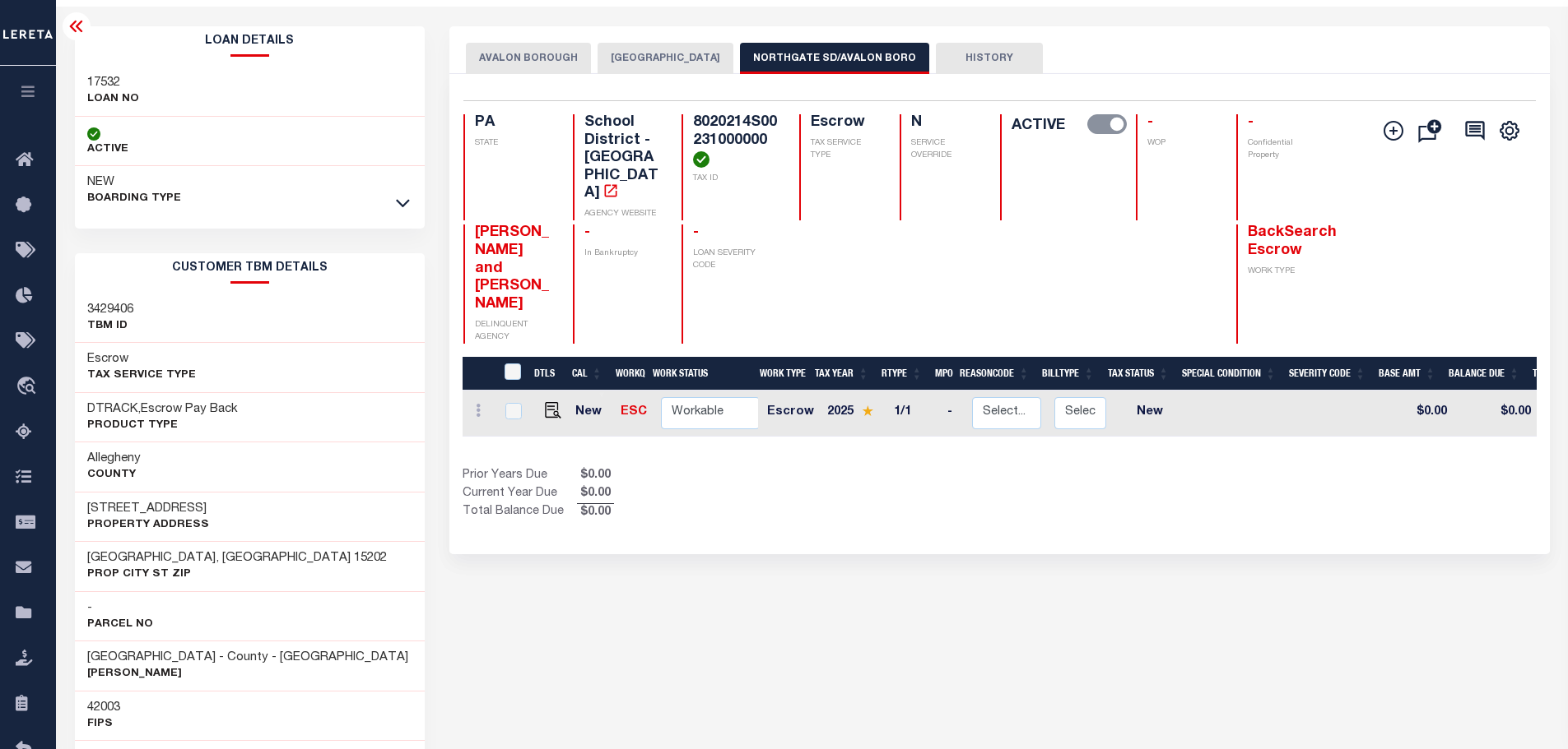
scroll to position [0, 0]
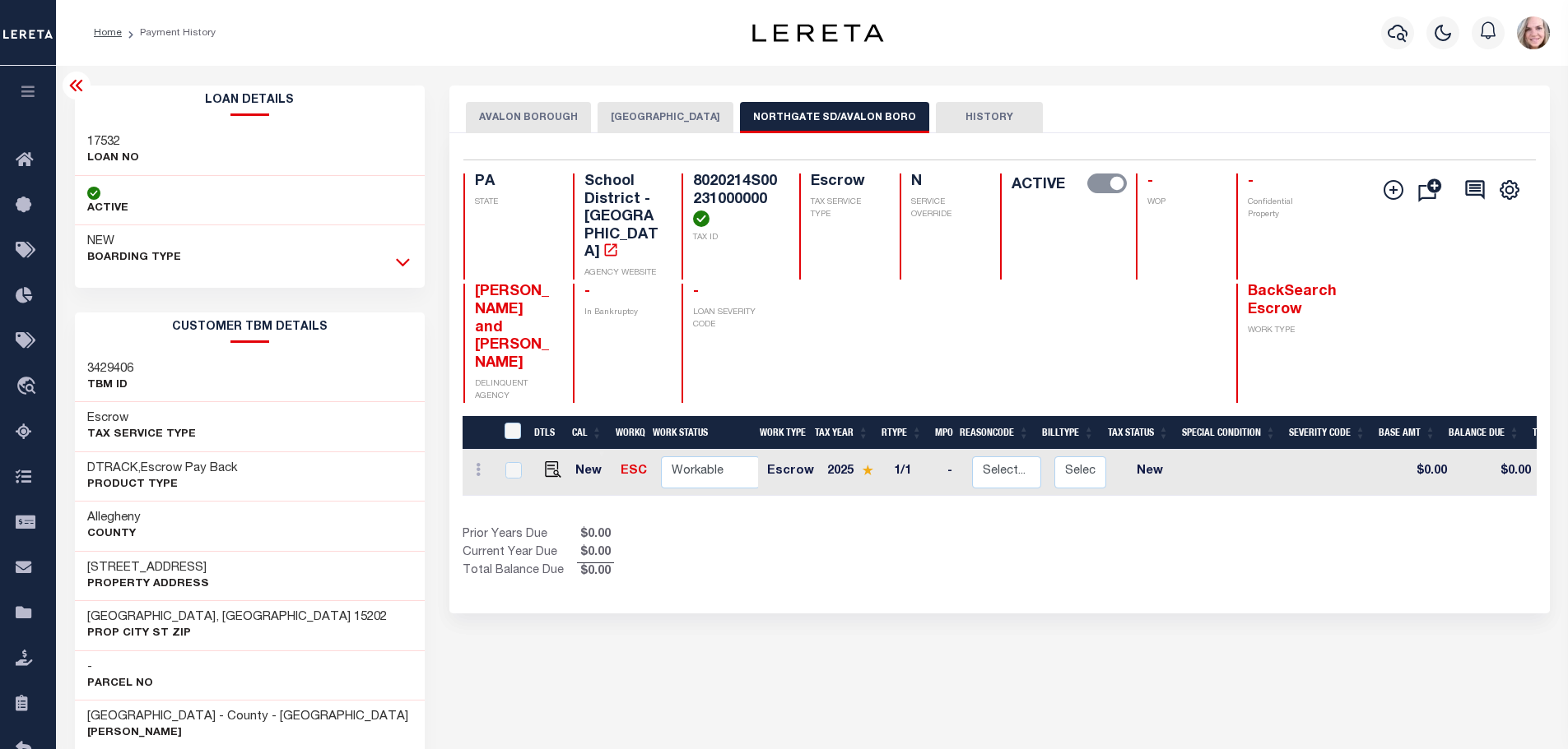
click at [408, 257] on icon at bounding box center [403, 262] width 14 height 17
